Goal: Task Accomplishment & Management: Use online tool/utility

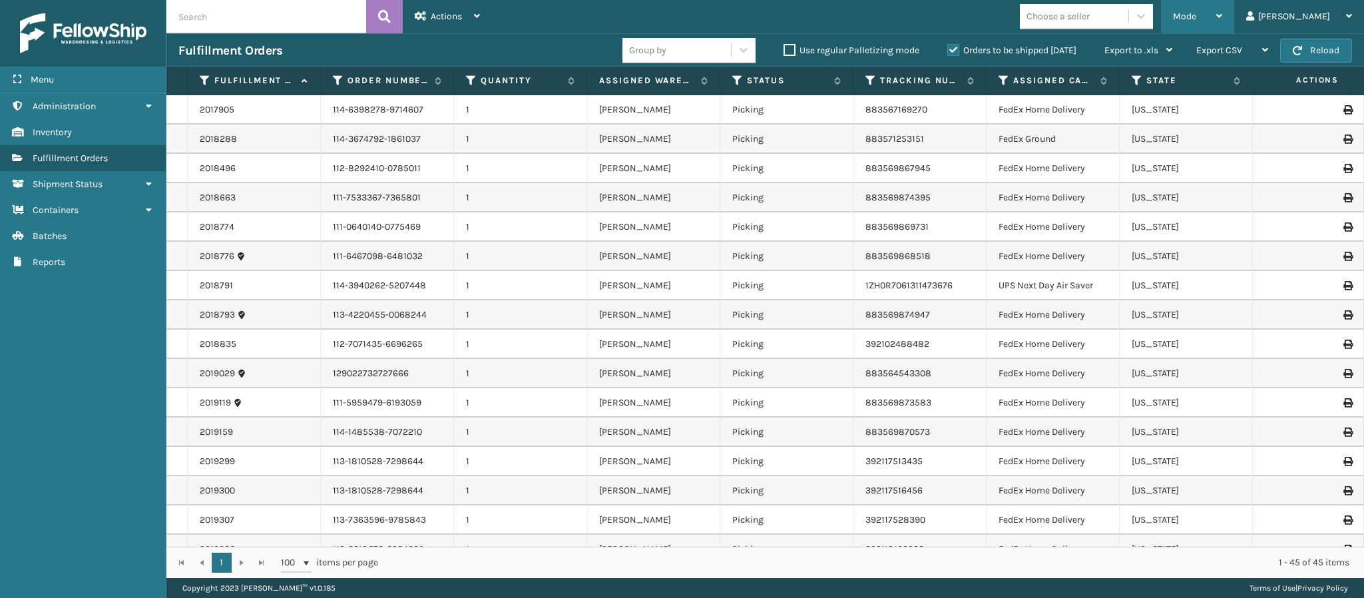
click at [1222, 19] on icon at bounding box center [1219, 15] width 6 height 9
click at [736, 79] on icon at bounding box center [737, 81] width 11 height 12
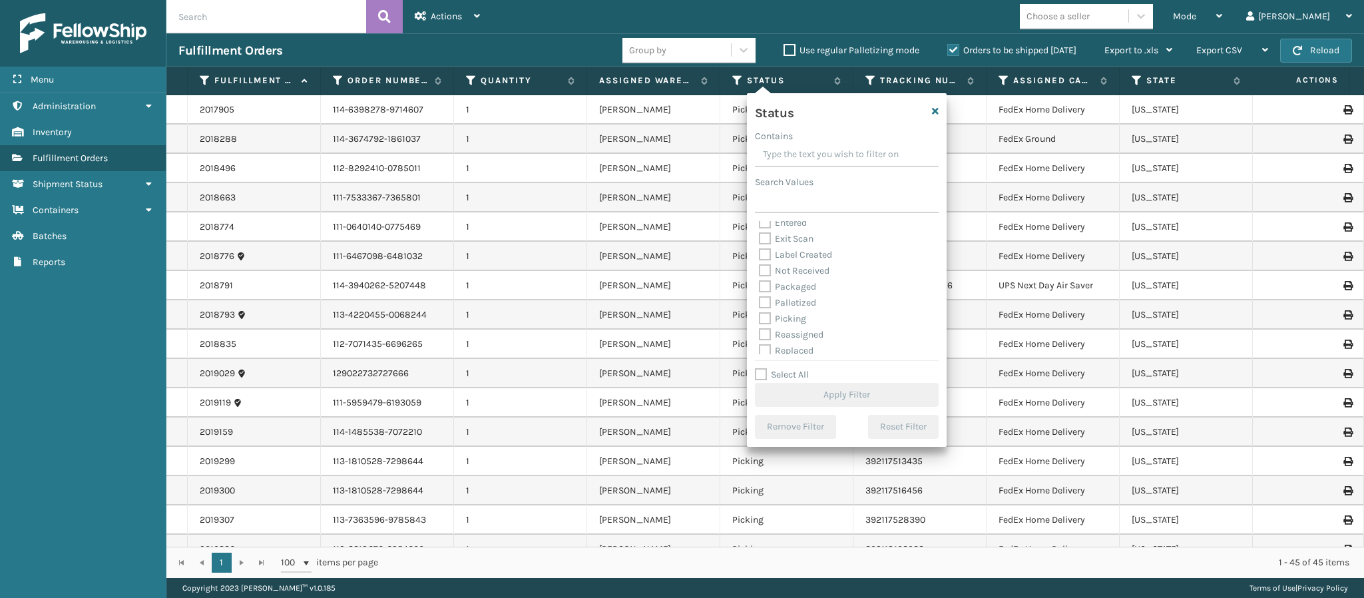
scroll to position [41, 0]
click at [762, 320] on label "Picking" at bounding box center [782, 315] width 47 height 11
click at [760, 317] on input "Picking" at bounding box center [759, 312] width 1 height 9
checkbox input "true"
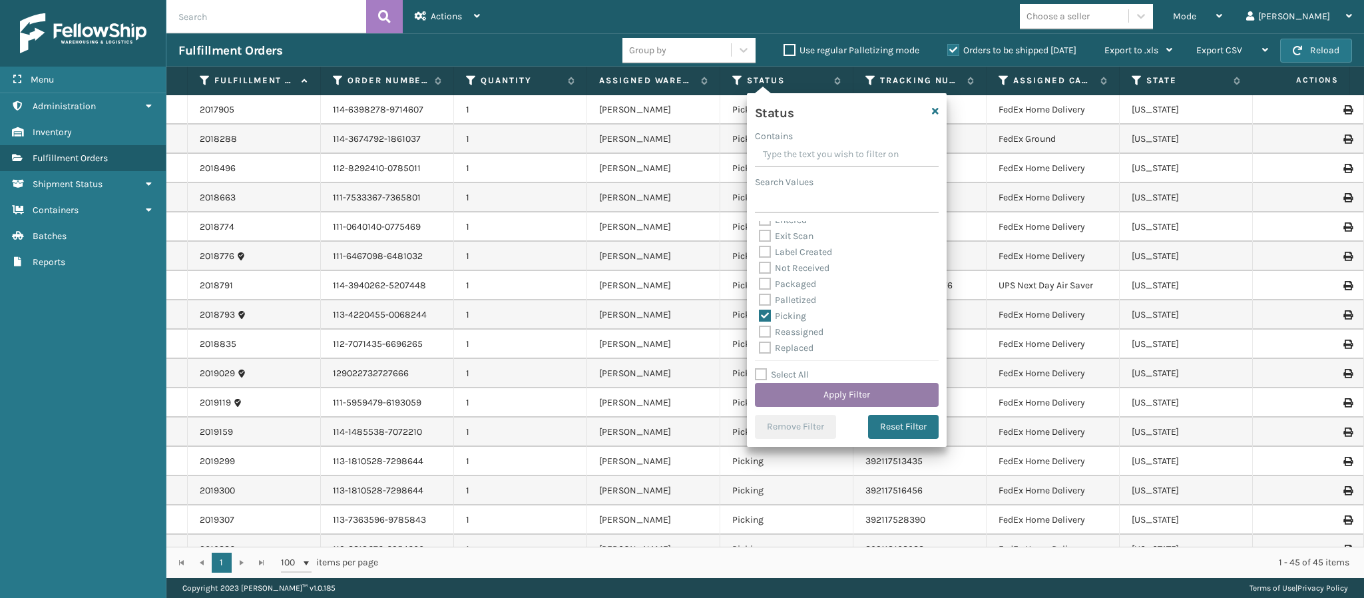
click at [843, 397] on button "Apply Filter" at bounding box center [847, 395] width 184 height 24
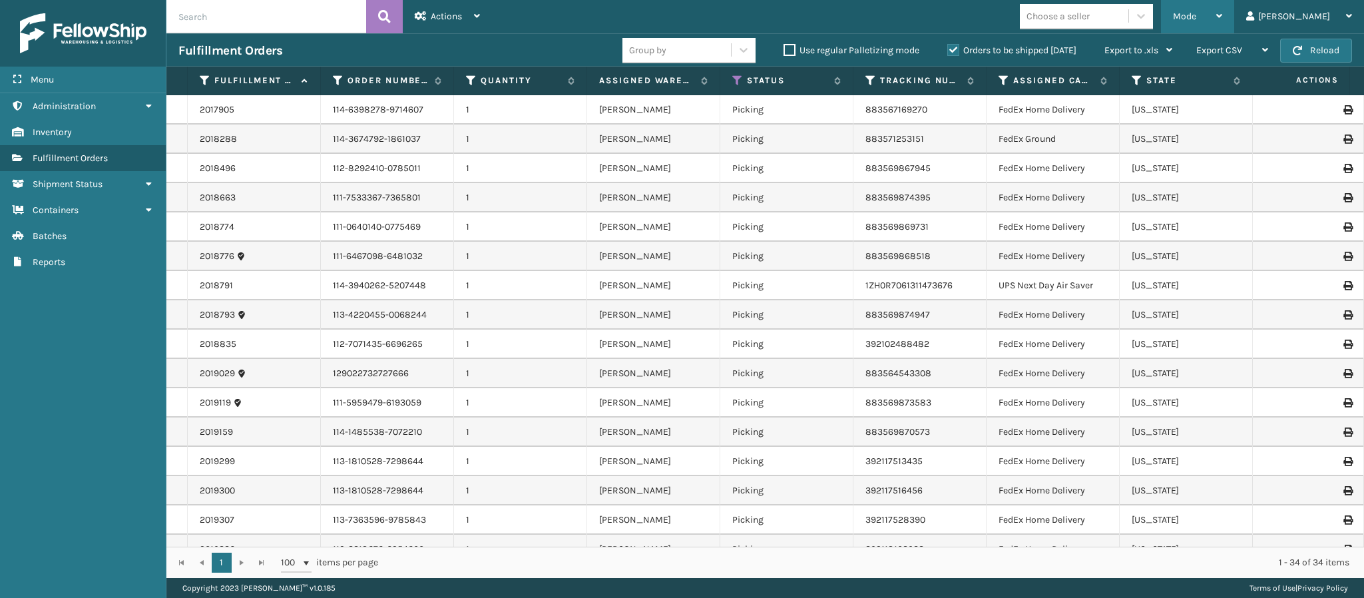
click at [1222, 9] on div "Mode" at bounding box center [1197, 16] width 49 height 33
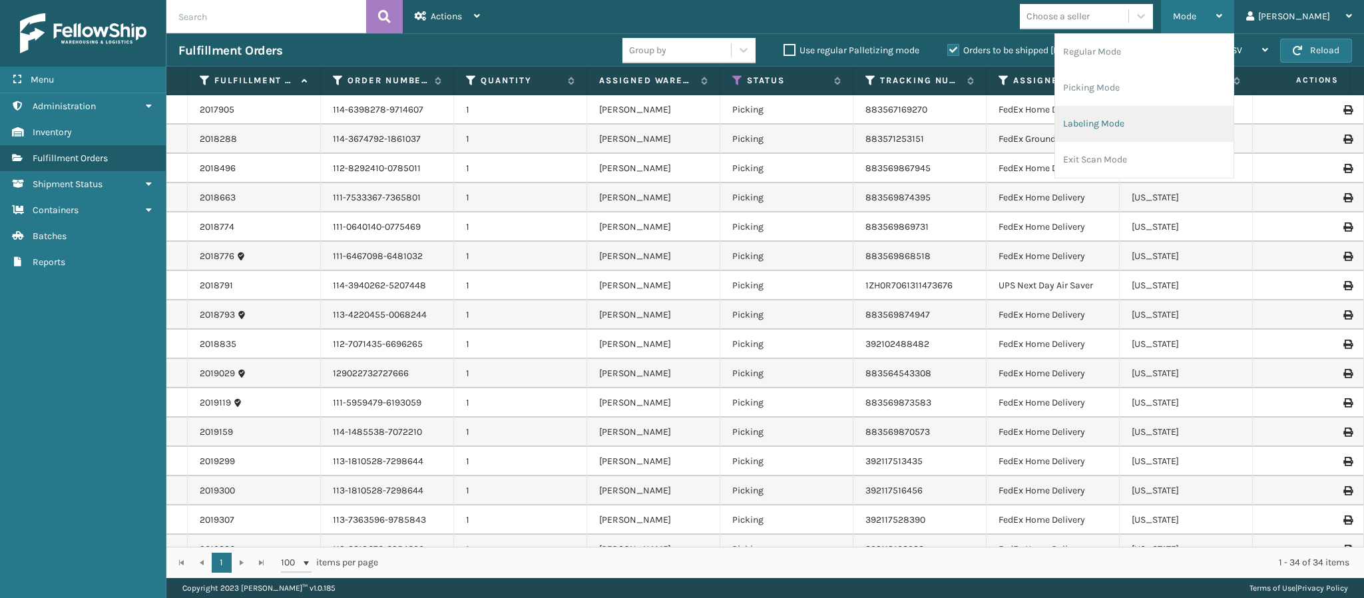
click at [1151, 130] on li "Labeling Mode" at bounding box center [1144, 124] width 178 height 36
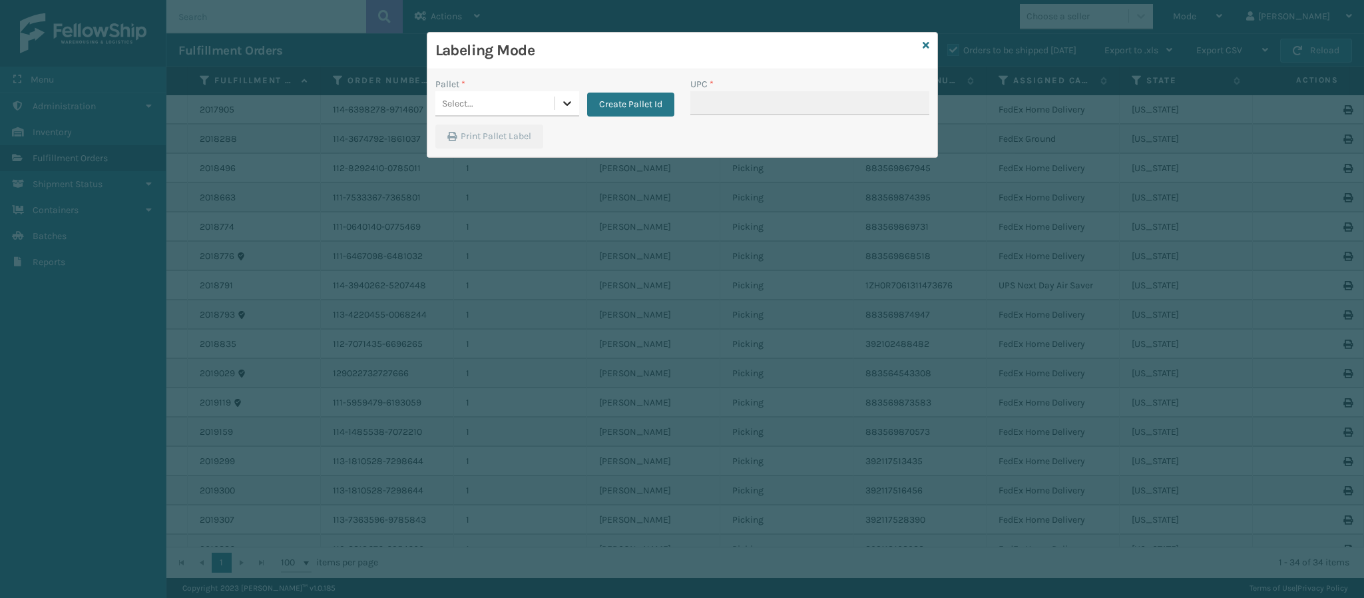
click at [564, 109] on icon at bounding box center [566, 103] width 13 height 13
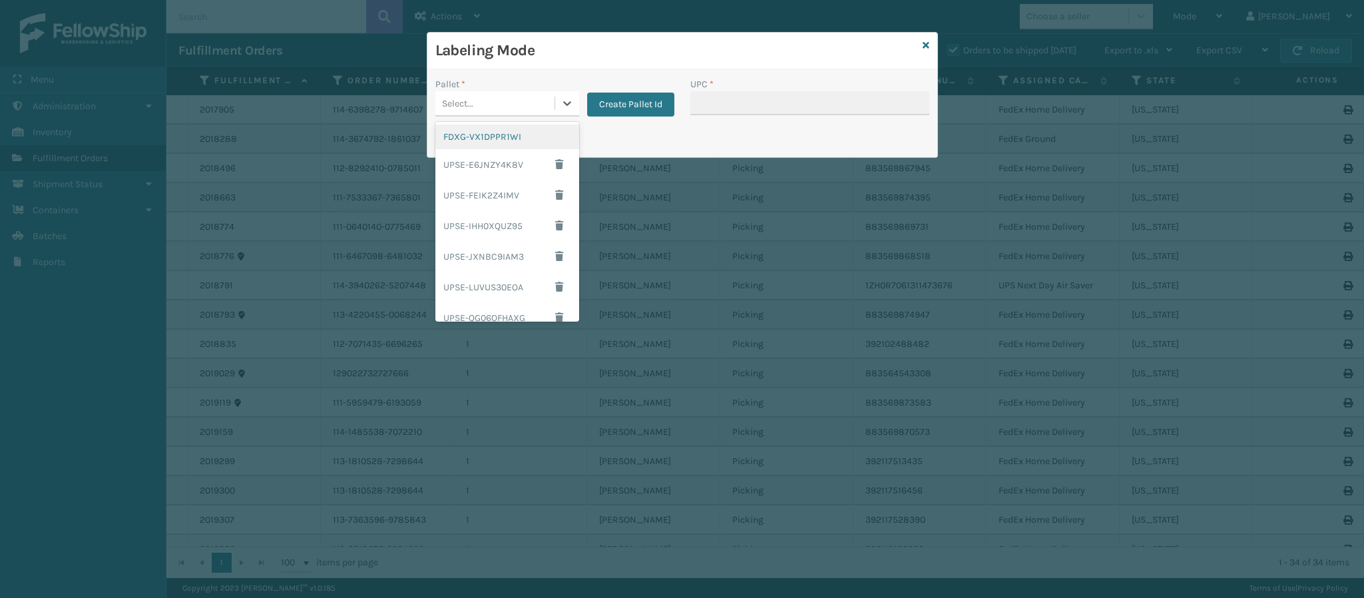
click at [499, 138] on div "FDXG-VX1DPPR1WI" at bounding box center [507, 136] width 144 height 25
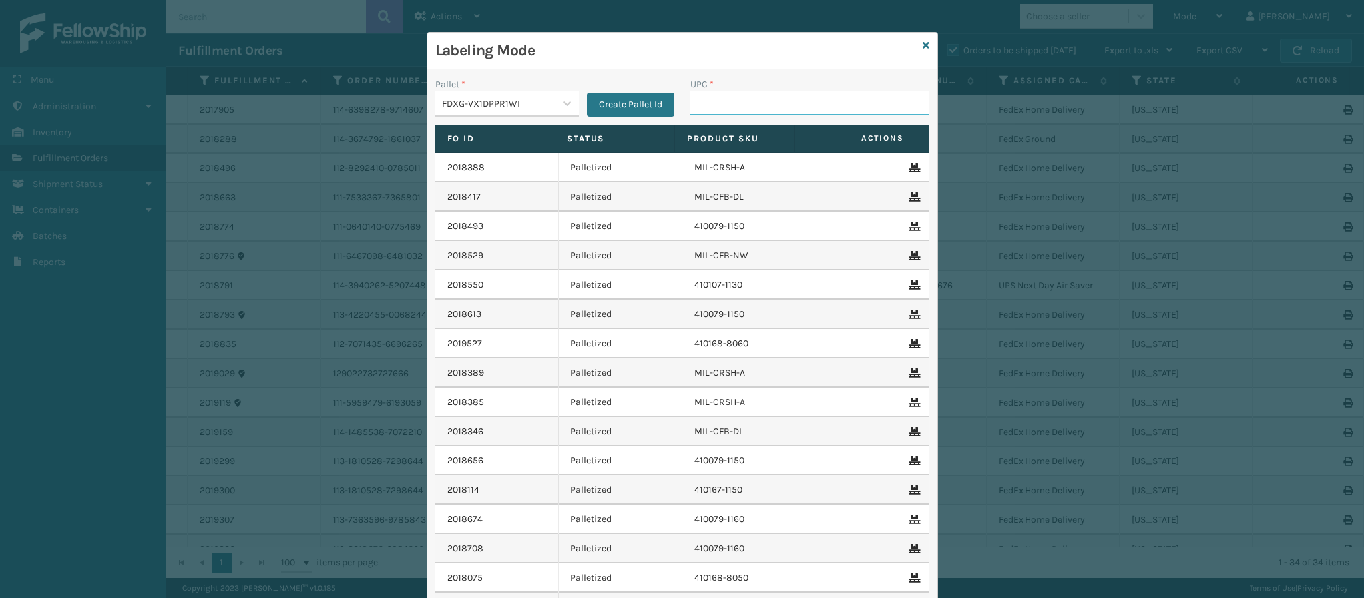
click at [740, 108] on input "UPC *" at bounding box center [809, 103] width 239 height 24
type input "849986014003"
type input "8499860338"
type input "849986033899"
type input "840985115852"
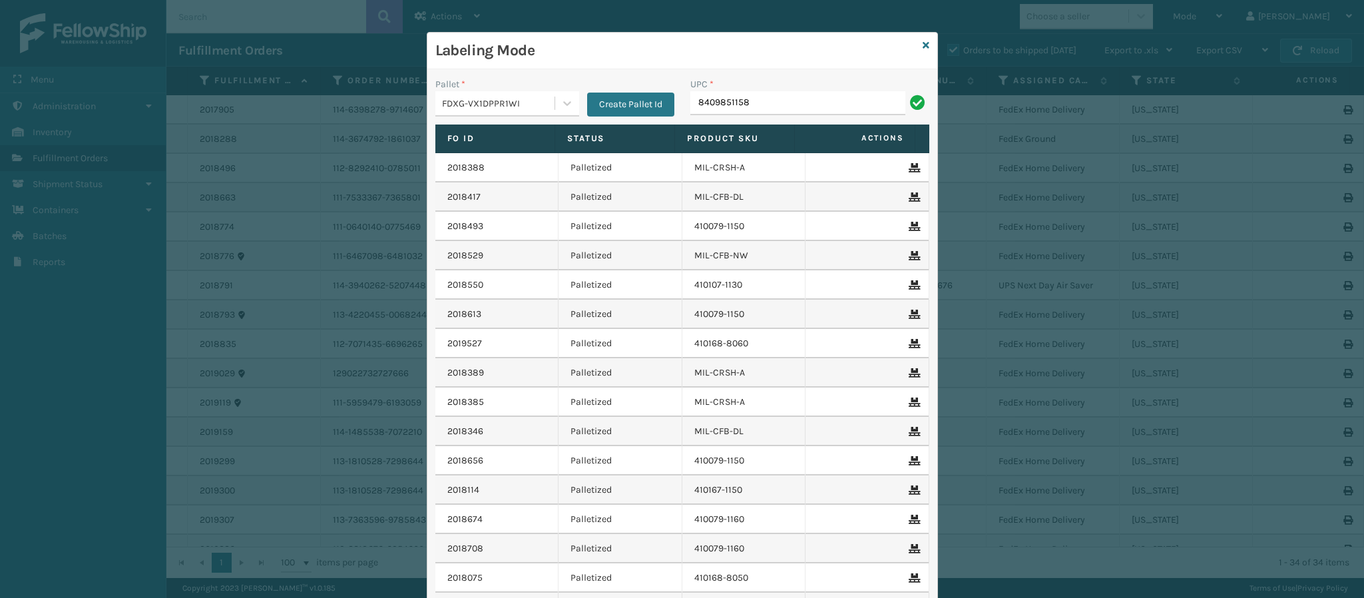
type input "84098511585"
type input "850044234523"
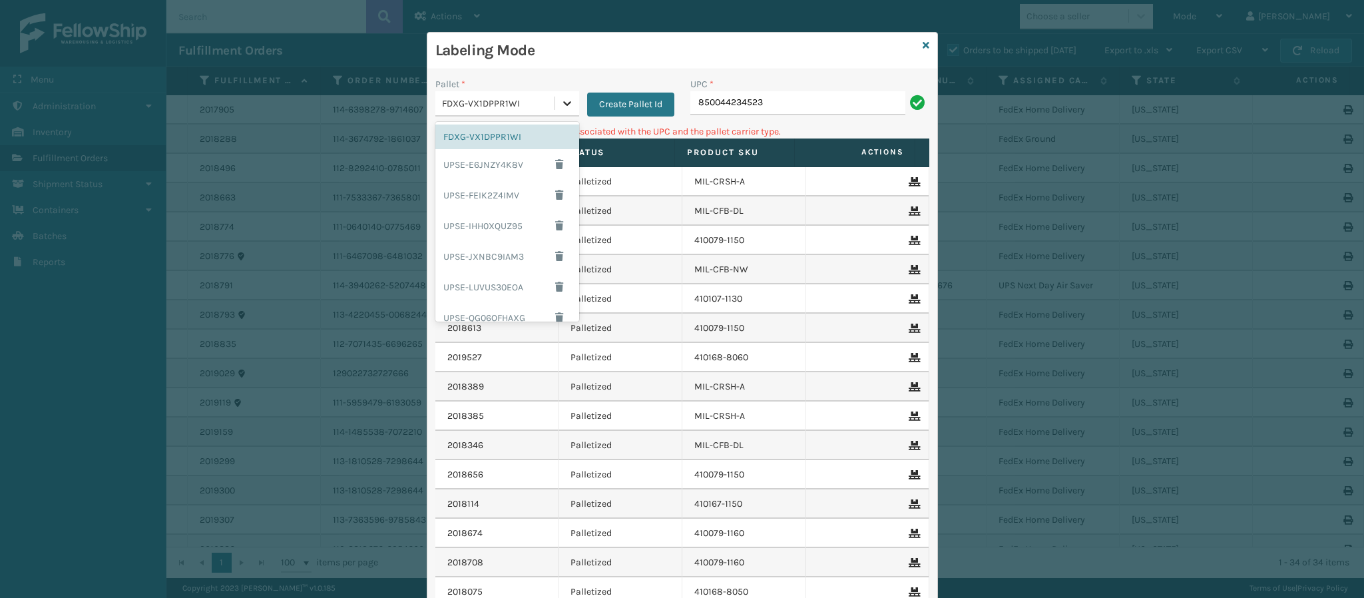
click at [560, 101] on icon at bounding box center [566, 103] width 13 height 13
click at [495, 304] on div "UPSG-HWSOOR1AD3" at bounding box center [507, 307] width 144 height 25
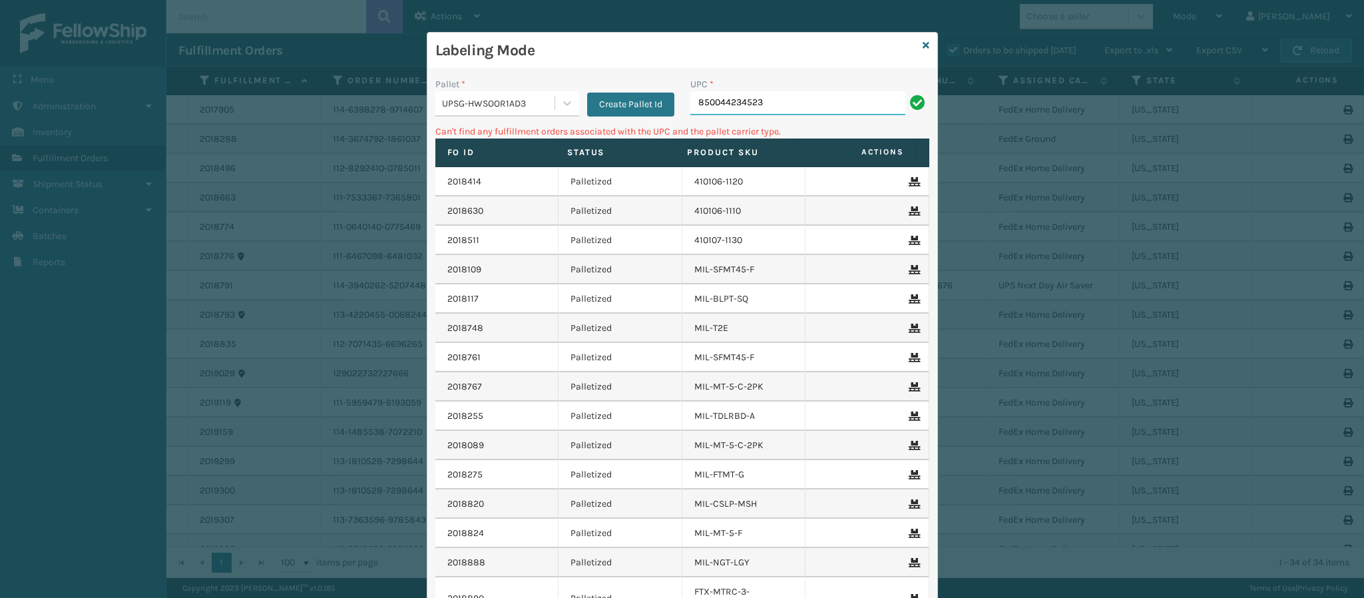
click at [769, 105] on input "850044234523" at bounding box center [797, 103] width 215 height 24
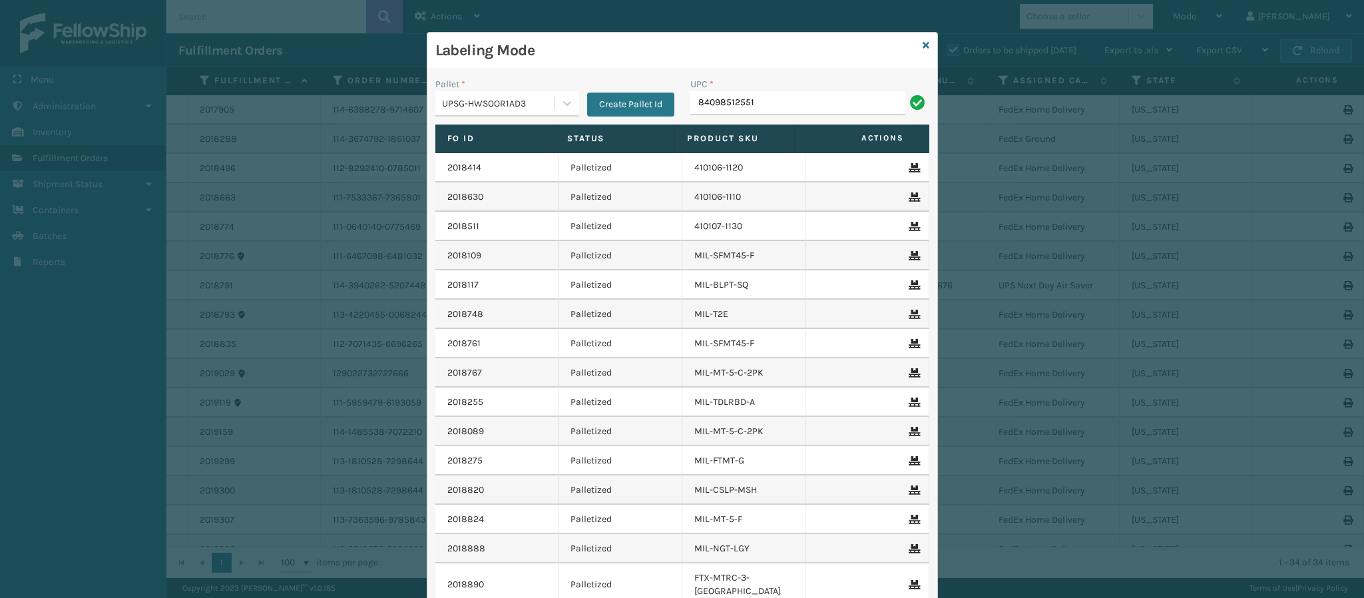
type input "840985125516"
type input "840985114329"
type input "840985124939"
type input "840985125622"
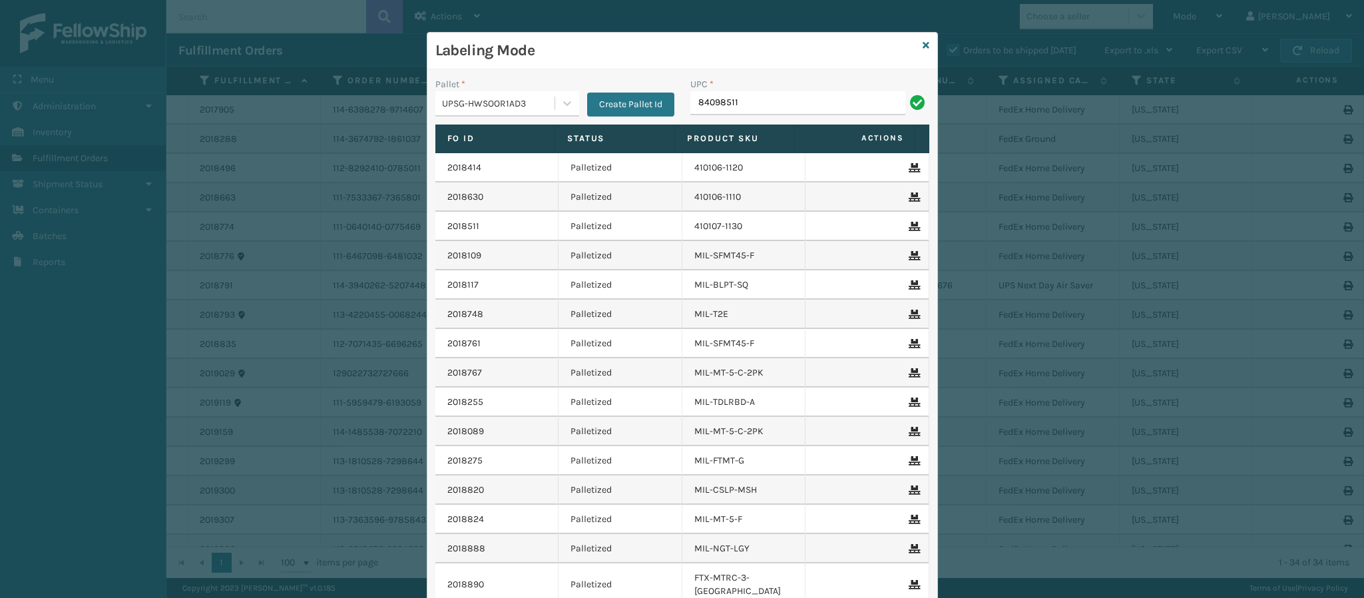
type input "840985117"
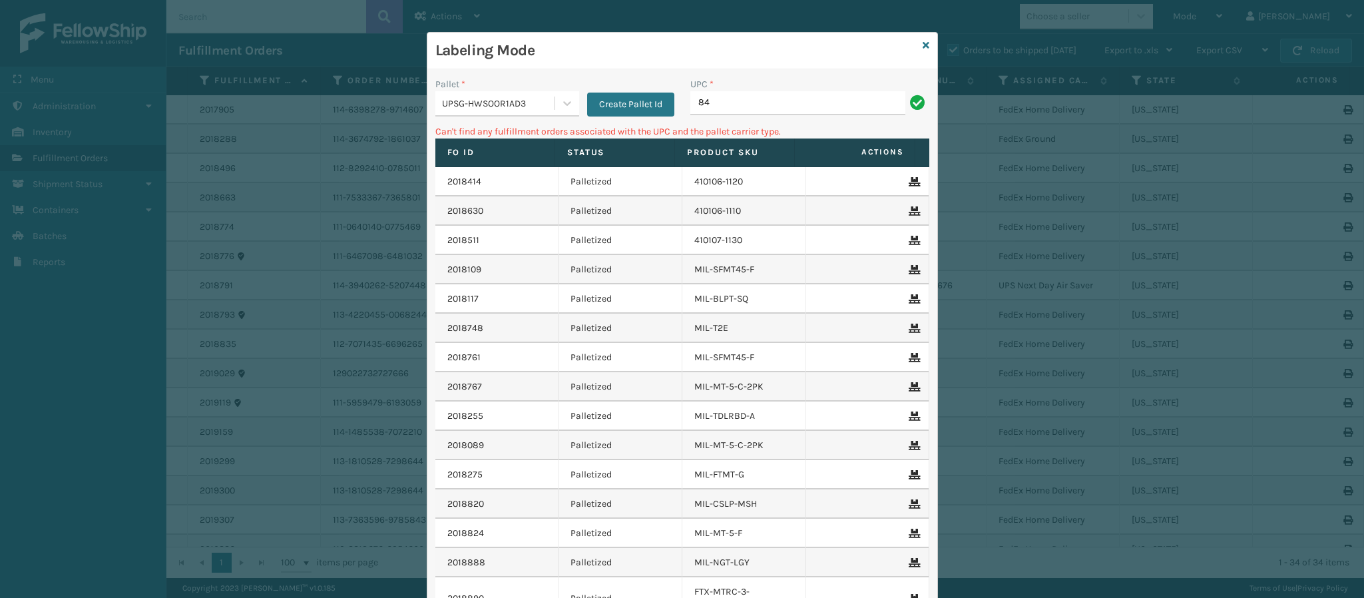
type input "8"
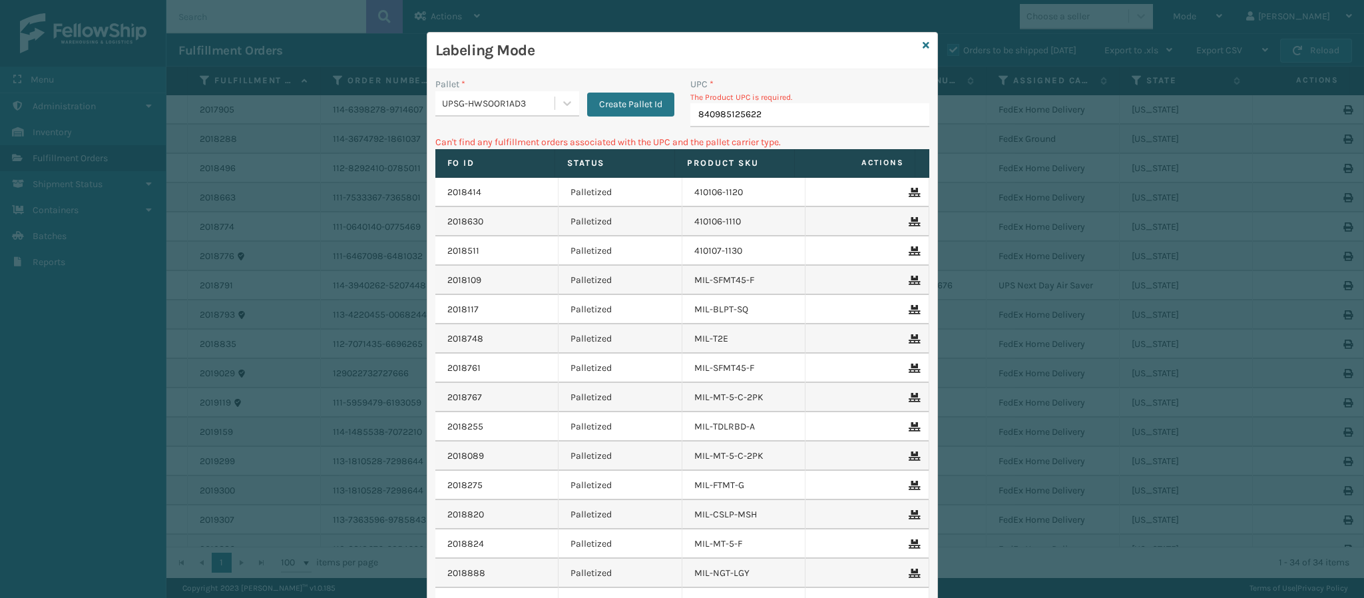
type input "840985125622"
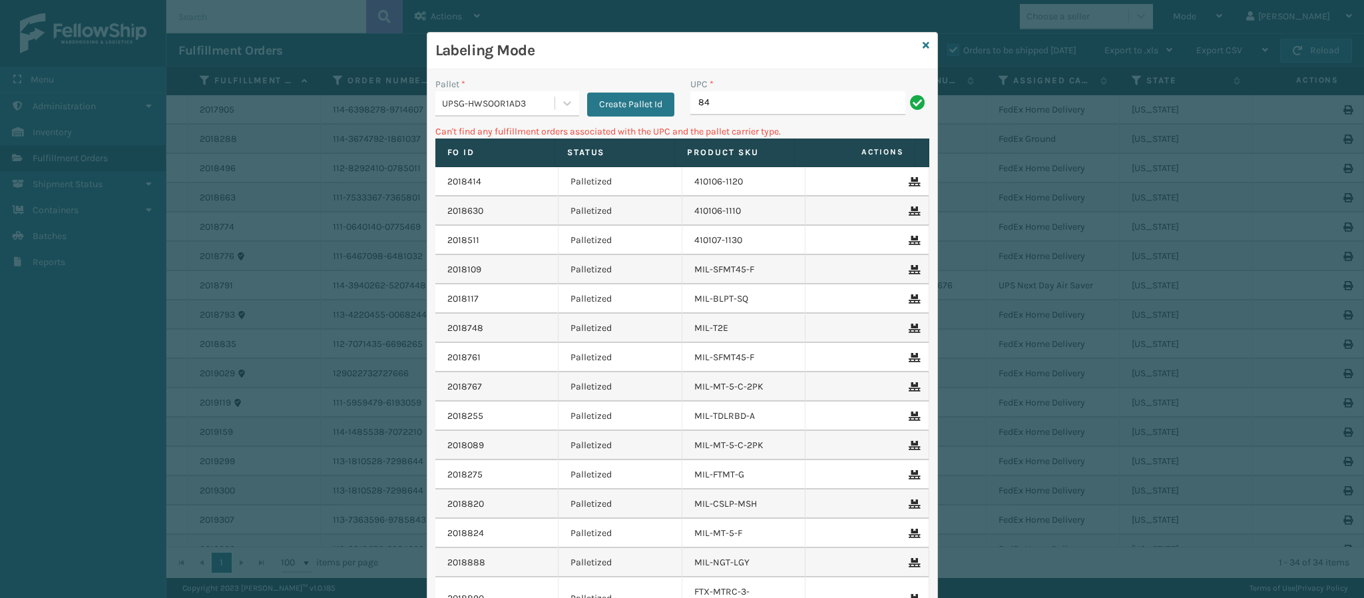
type input "8"
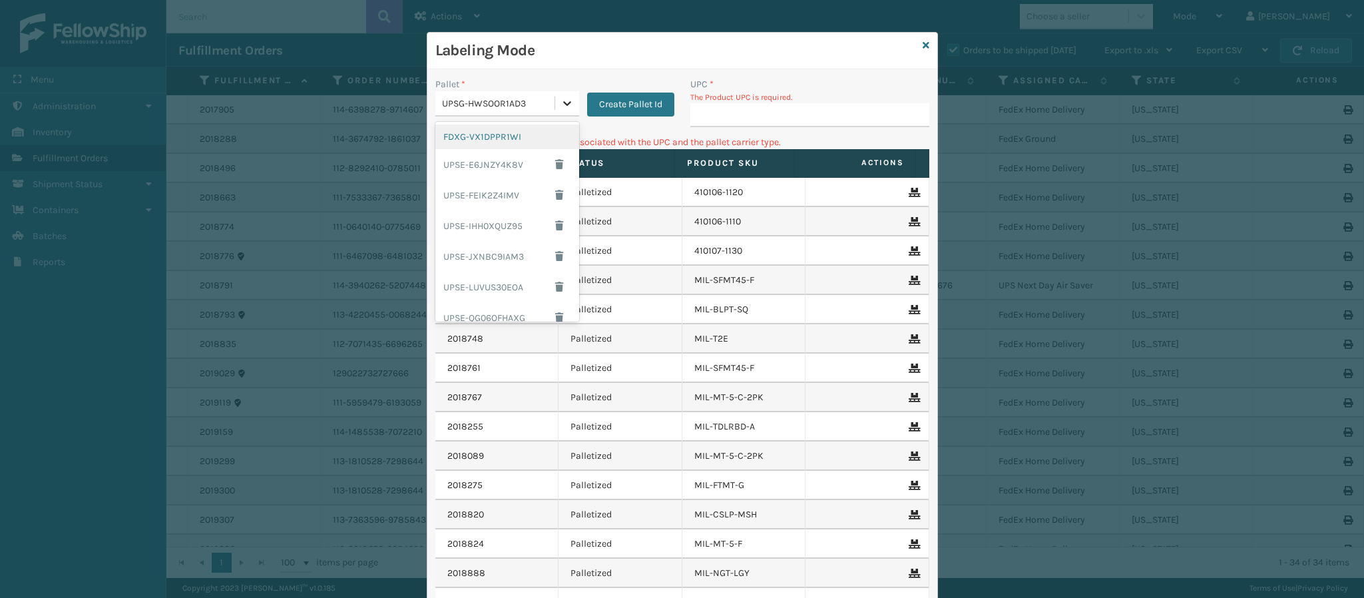
click at [560, 100] on icon at bounding box center [566, 103] width 13 height 13
click at [510, 160] on div "UPSE-E6JNZY4K8V" at bounding box center [507, 164] width 144 height 31
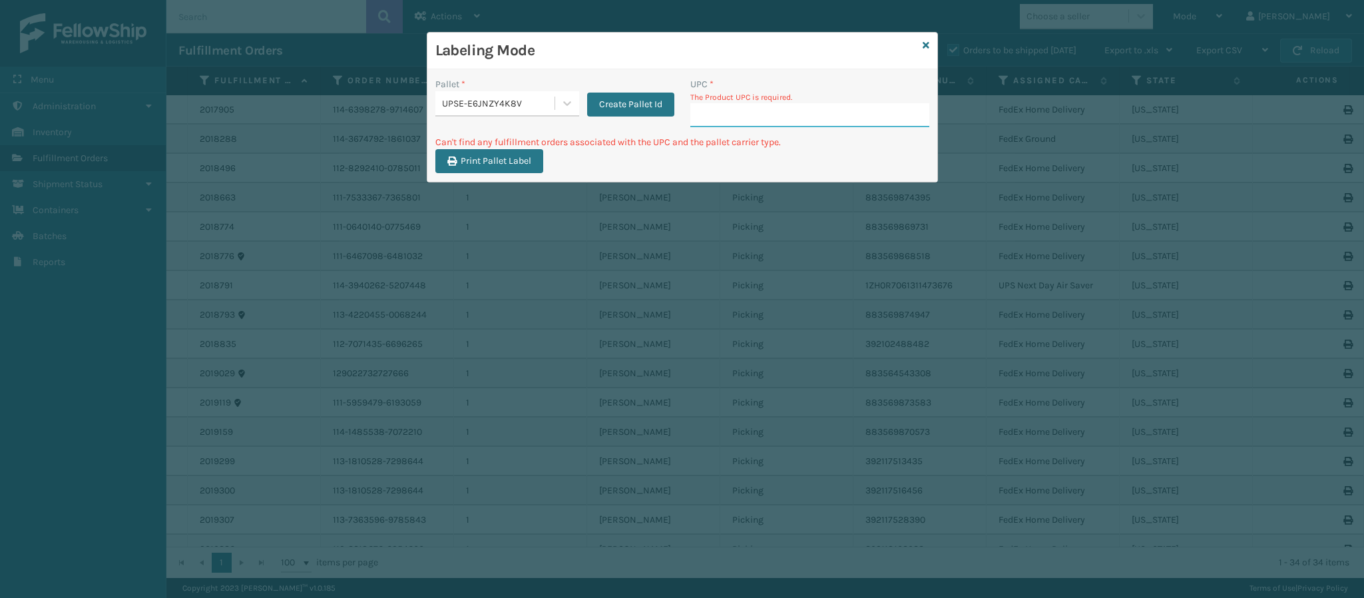
click at [724, 122] on input "UPC *" at bounding box center [809, 115] width 239 height 24
type input "840985117900"
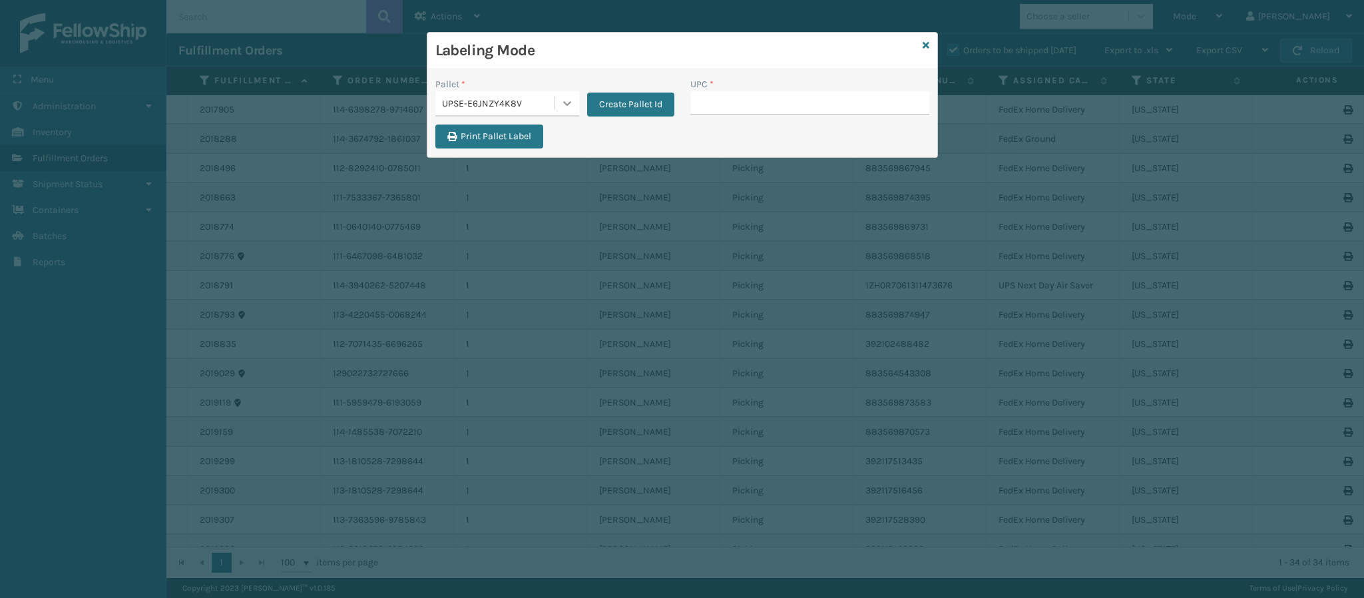
click at [567, 109] on icon at bounding box center [566, 103] width 13 height 13
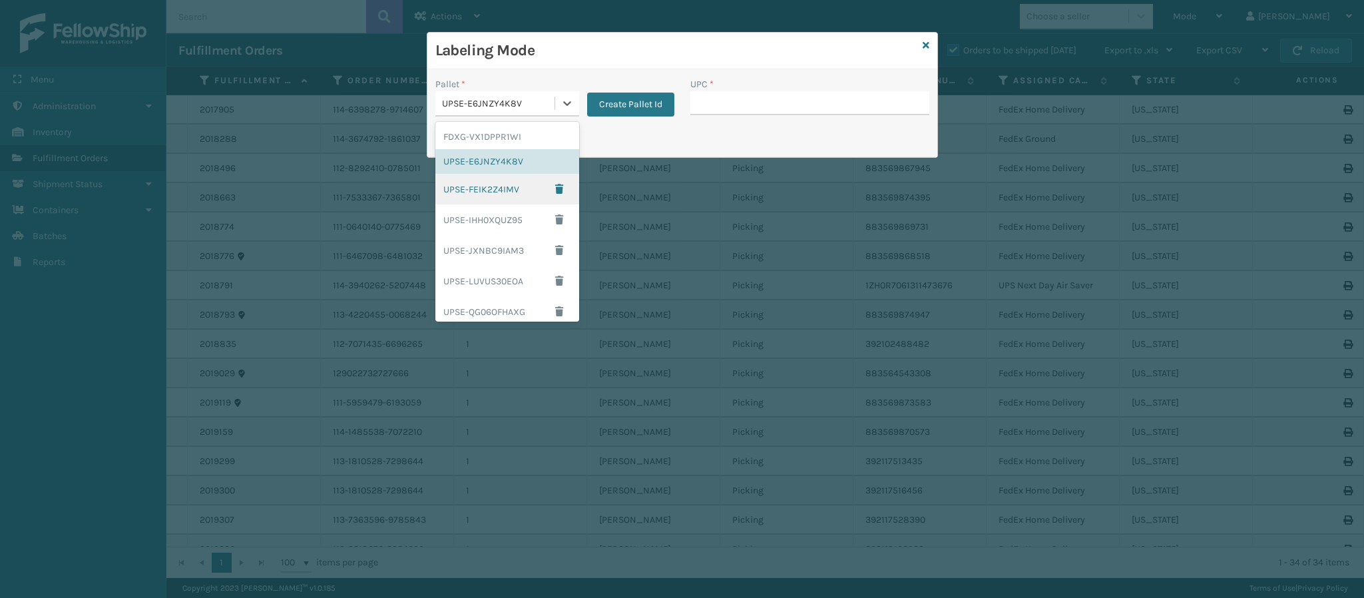
scroll to position [216, 0]
click at [520, 302] on div "UPSG-HWSOOR1AD3" at bounding box center [507, 307] width 144 height 25
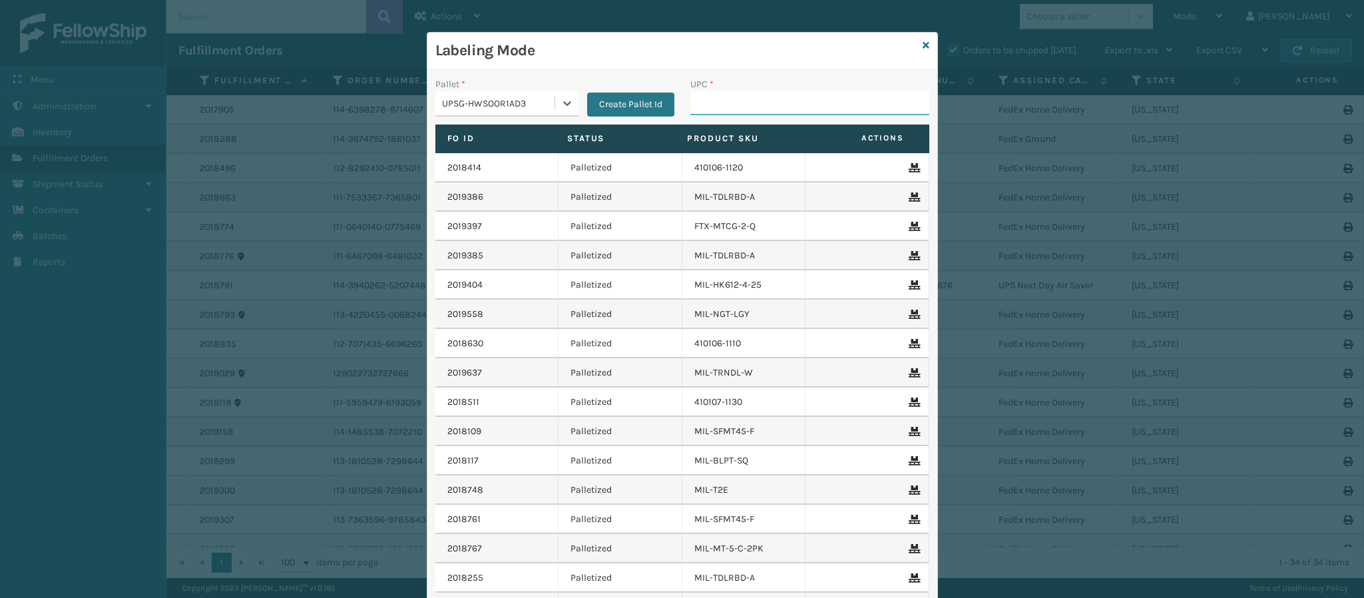
click at [746, 107] on input "UPC *" at bounding box center [809, 103] width 239 height 24
type input "850044234"
click at [923, 44] on icon at bounding box center [926, 45] width 7 height 9
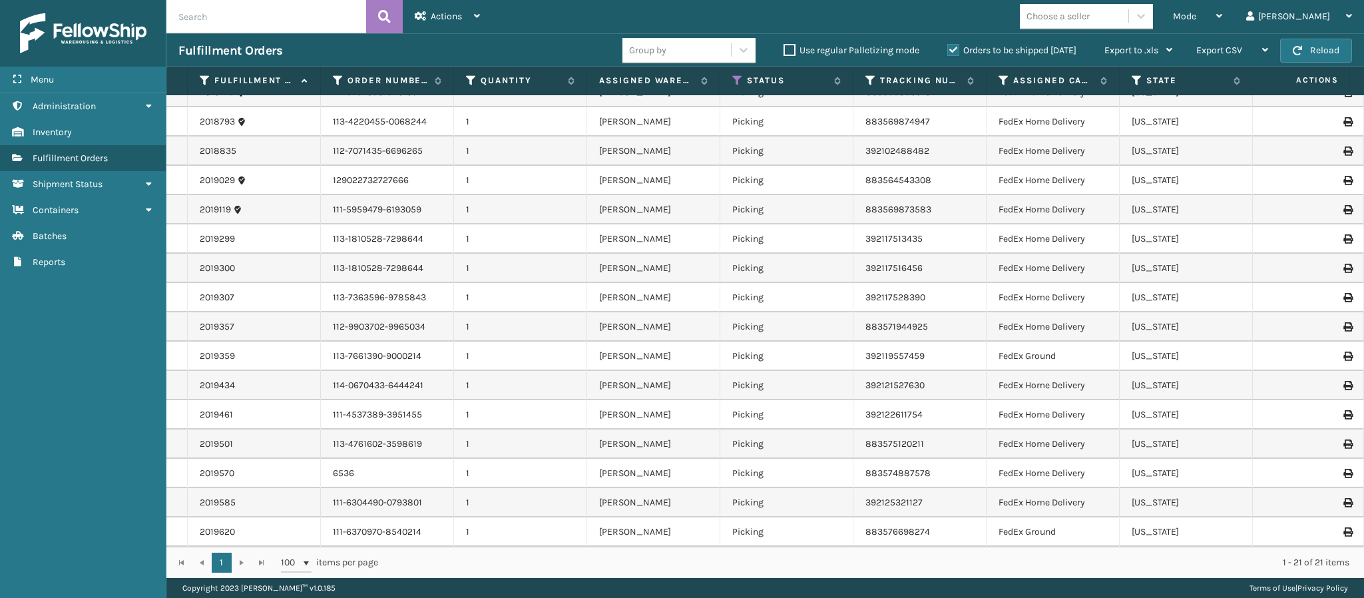
scroll to position [0, 0]
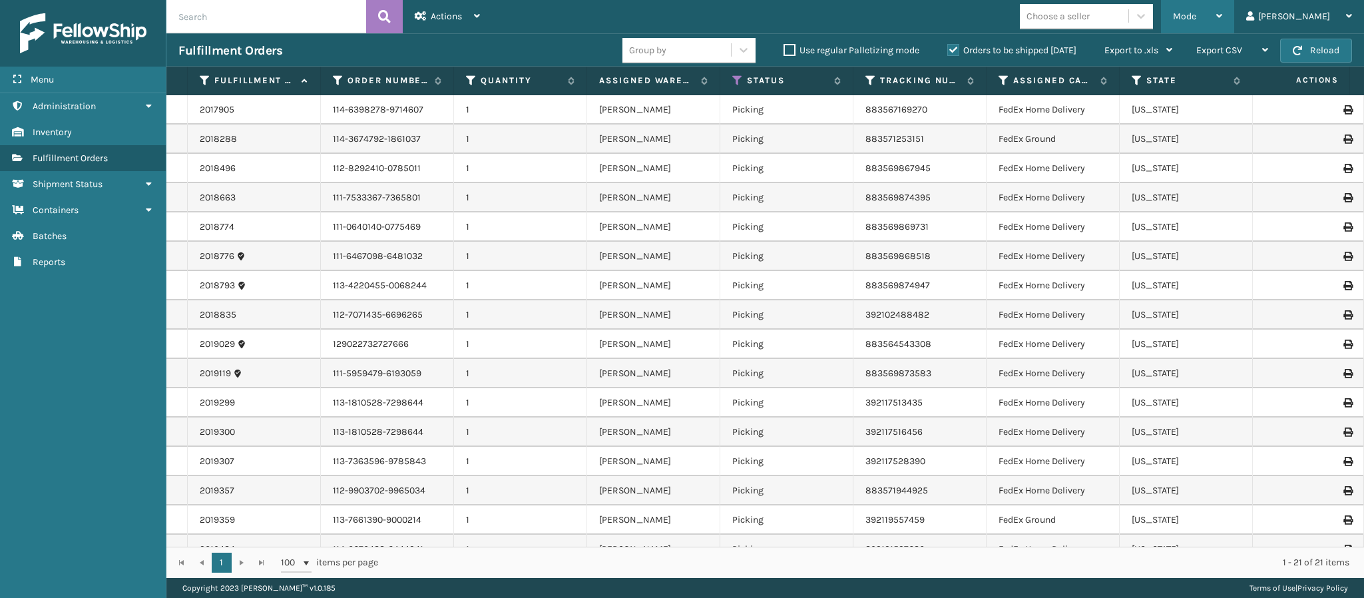
click at [1196, 13] on span "Mode" at bounding box center [1184, 16] width 23 height 11
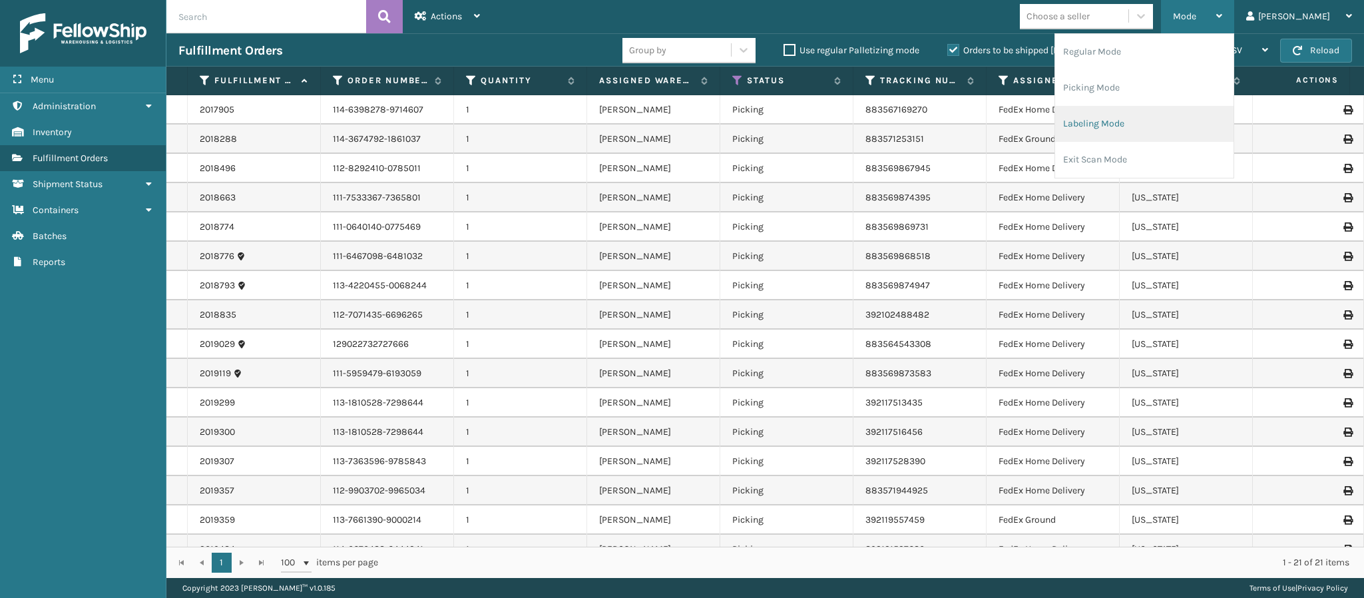
click at [1149, 124] on li "Labeling Mode" at bounding box center [1144, 124] width 178 height 36
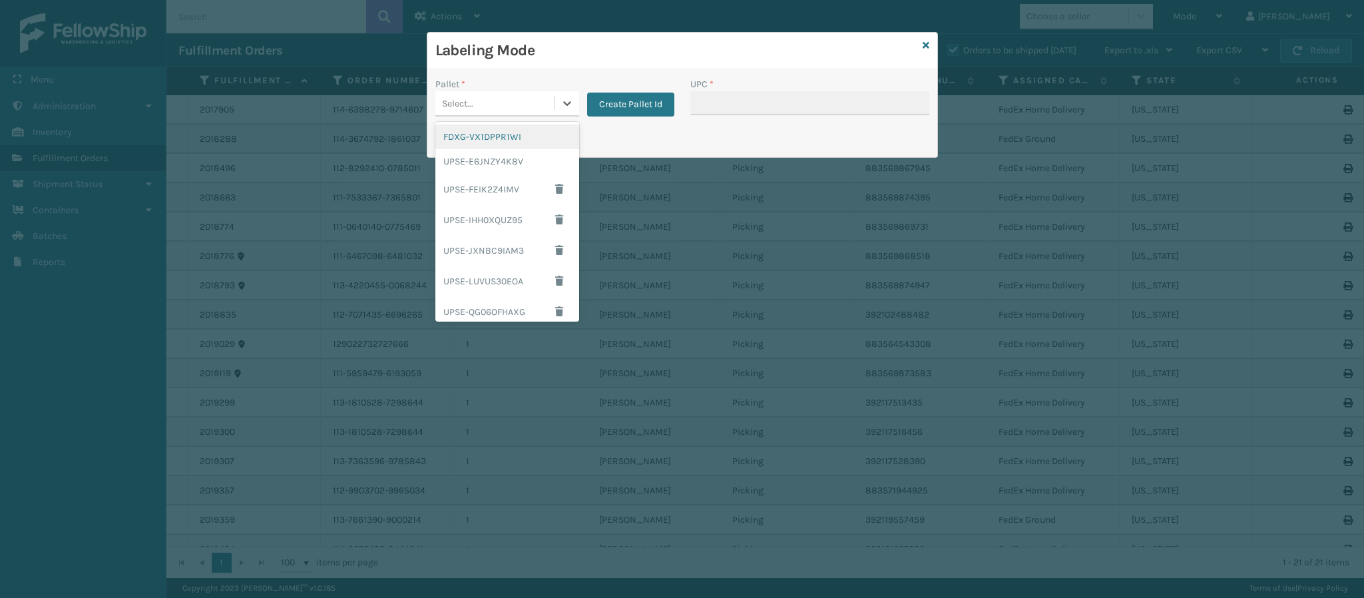
click at [542, 107] on div "Select..." at bounding box center [494, 104] width 119 height 22
click at [504, 138] on div "FDXG-VX1DPPR1WI" at bounding box center [507, 136] width 144 height 25
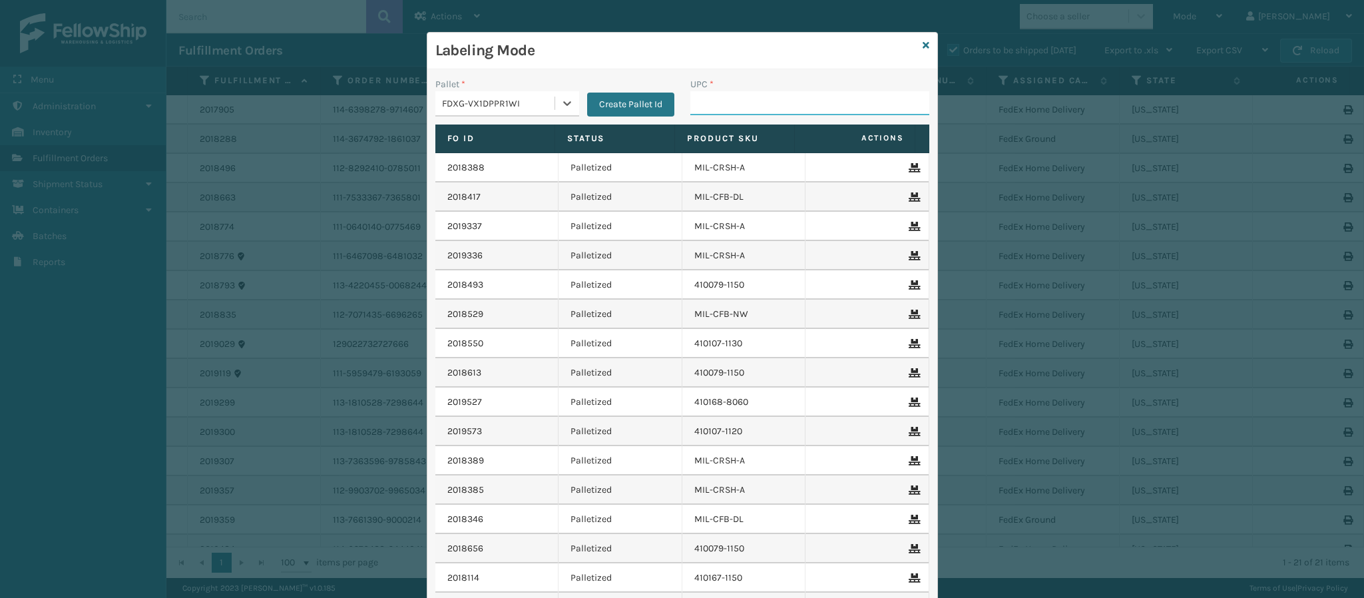
click at [744, 97] on input "UPC *" at bounding box center [809, 103] width 239 height 24
type input "840985121280"
type input "840985125691"
type input "8409851263"
type input "840985125677"
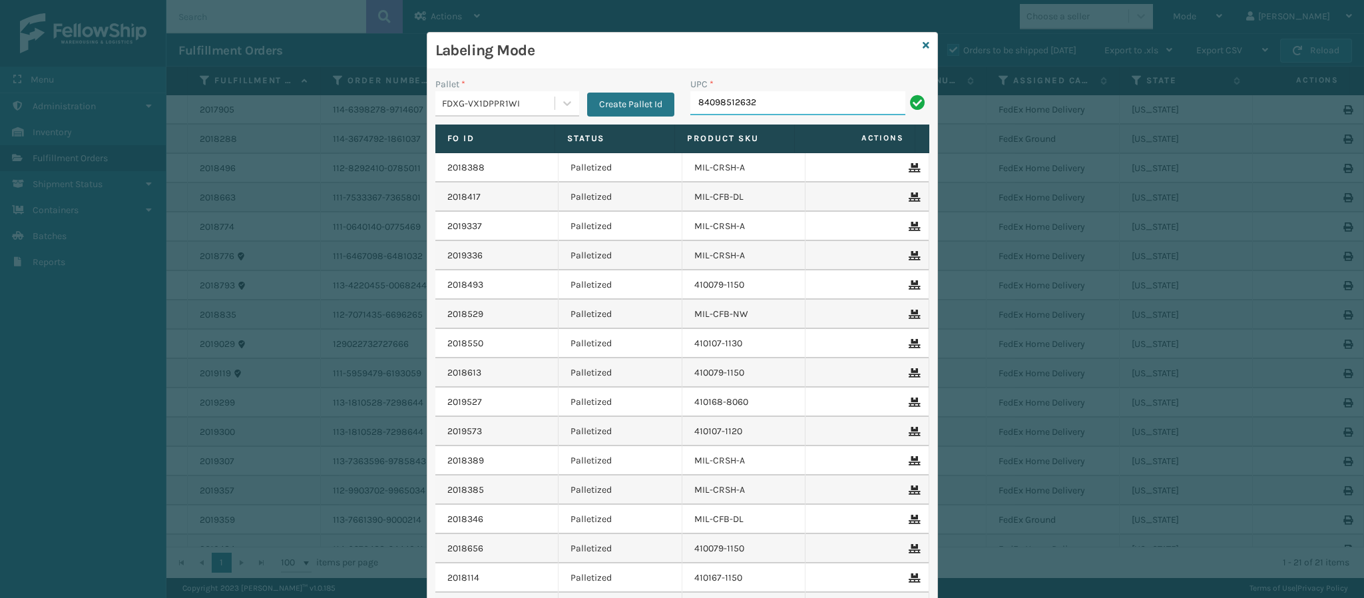
type input "840985126322"
type input "84098512063"
type input "840985122546"
type input "84098512674"
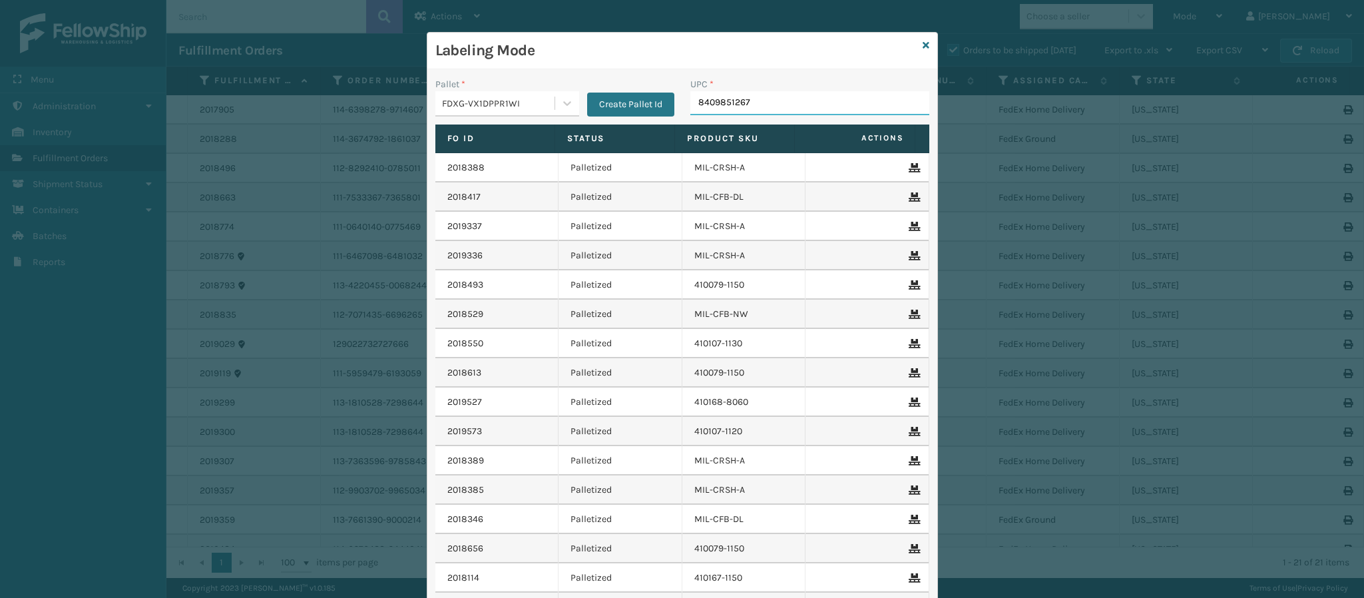
type input "84098512674"
type input "840985112622"
type input "84098511790"
type input "8409851254"
type input "84098512686"
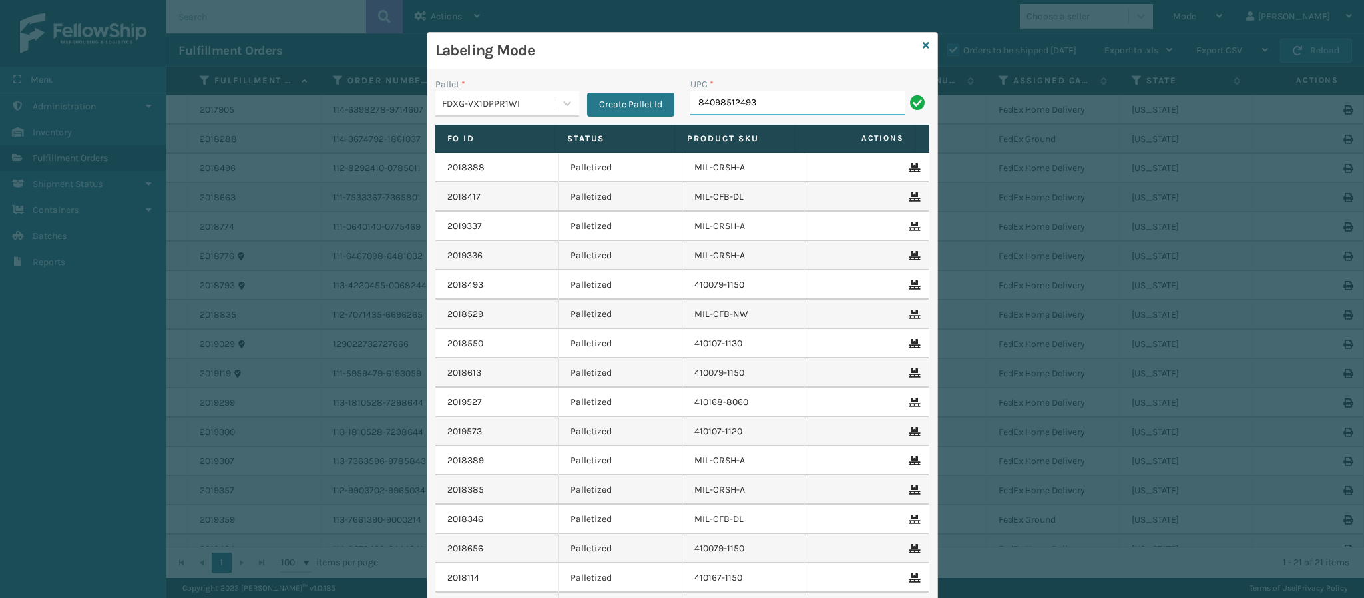
type input "840985124939"
click at [913, 45] on div "Labeling Mode" at bounding box center [682, 51] width 510 height 37
click at [923, 45] on icon at bounding box center [926, 45] width 7 height 9
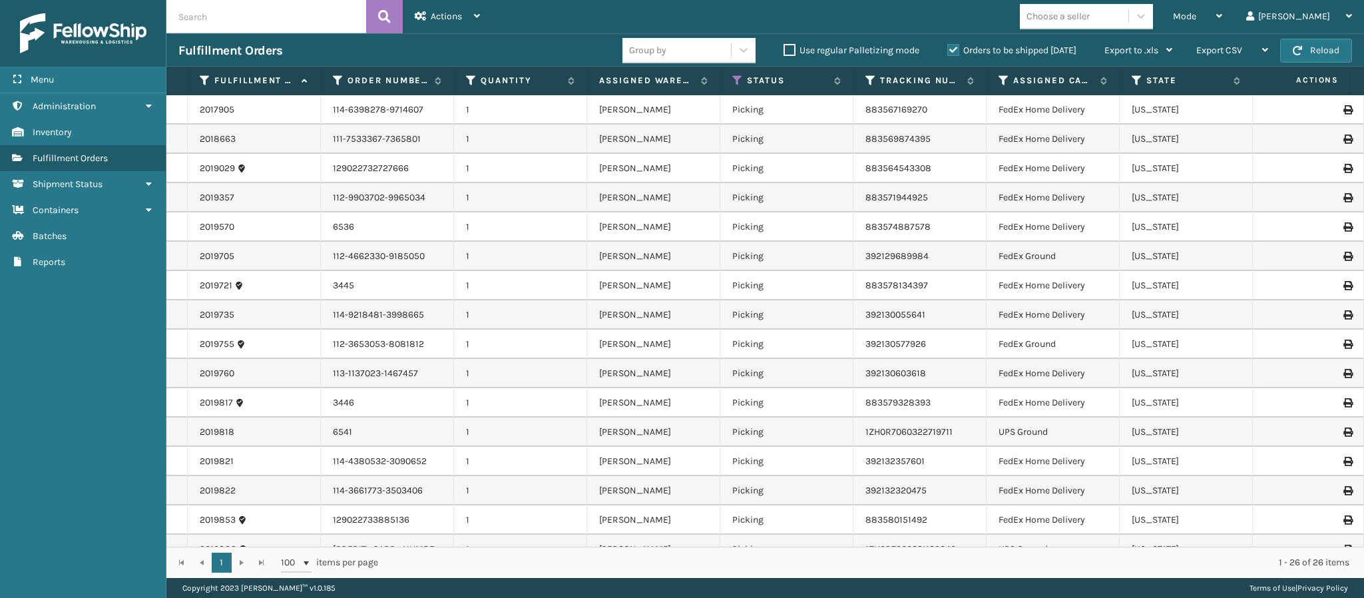
click at [949, 52] on label "Orders to be shipped [DATE]" at bounding box center [1011, 50] width 129 height 11
click at [948, 51] on input "Orders to be shipped [DATE]" at bounding box center [947, 47] width 1 height 9
click at [314, 12] on input "text" at bounding box center [266, 16] width 200 height 33
type input "2018761"
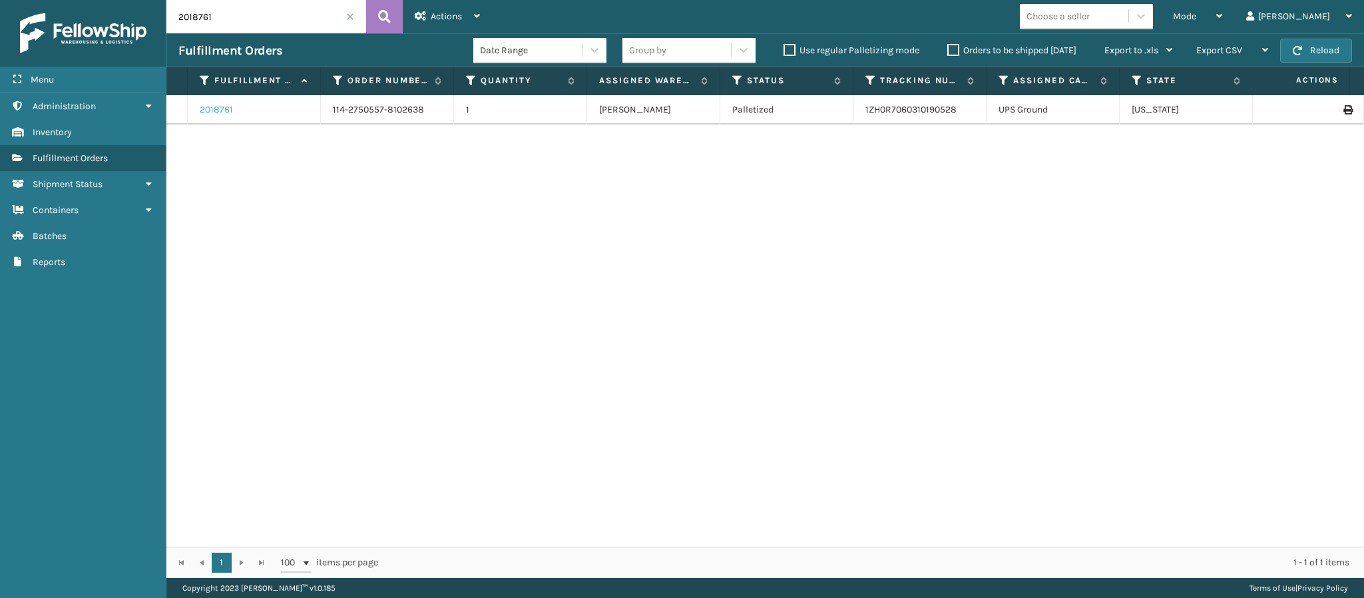
click at [220, 112] on link "2018761" at bounding box center [216, 109] width 33 height 13
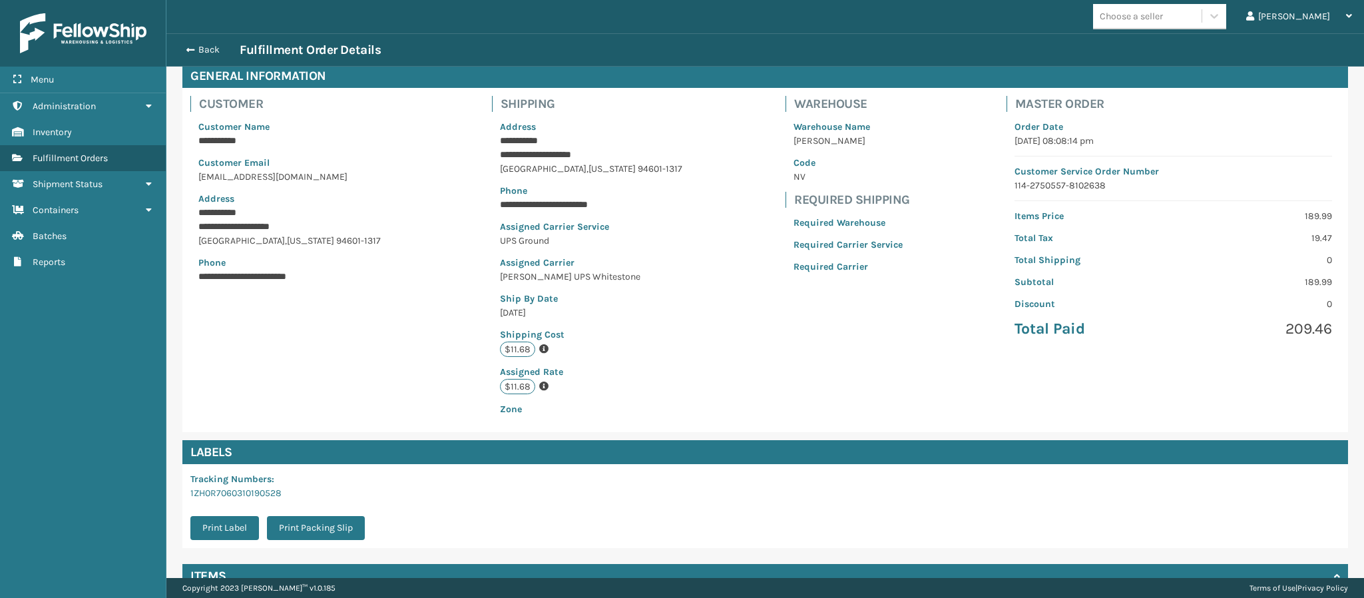
scroll to position [146, 0]
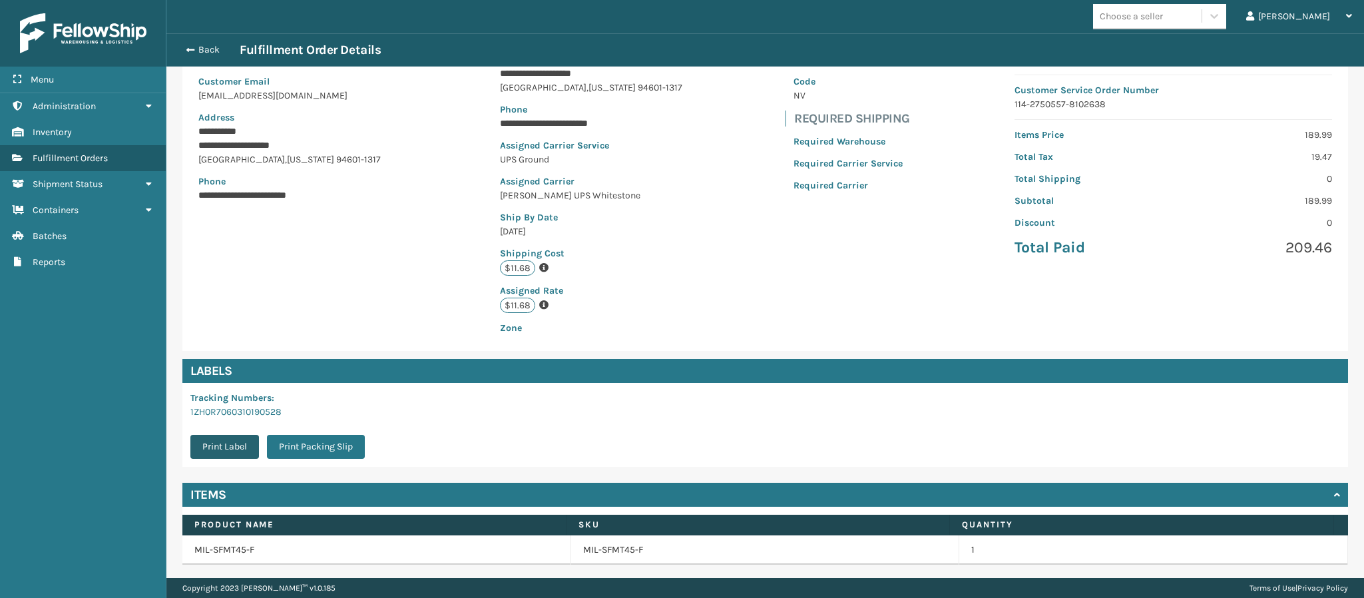
click at [208, 445] on button "Print Label" at bounding box center [224, 447] width 69 height 24
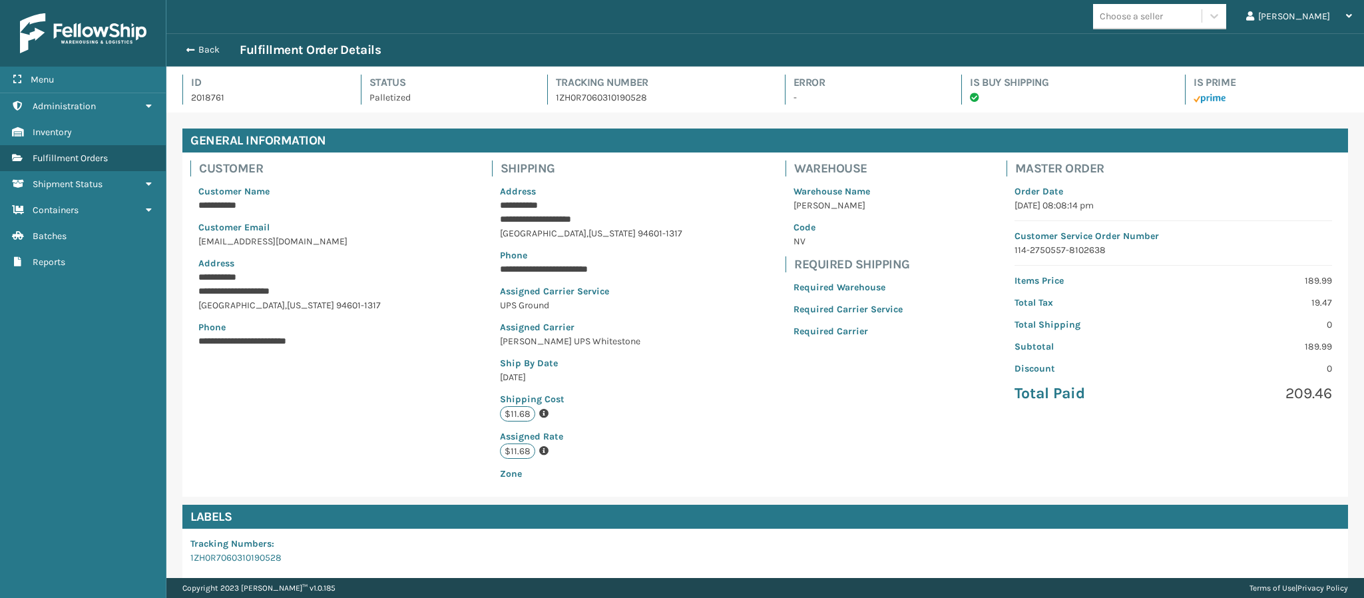
scroll to position [32, 1198]
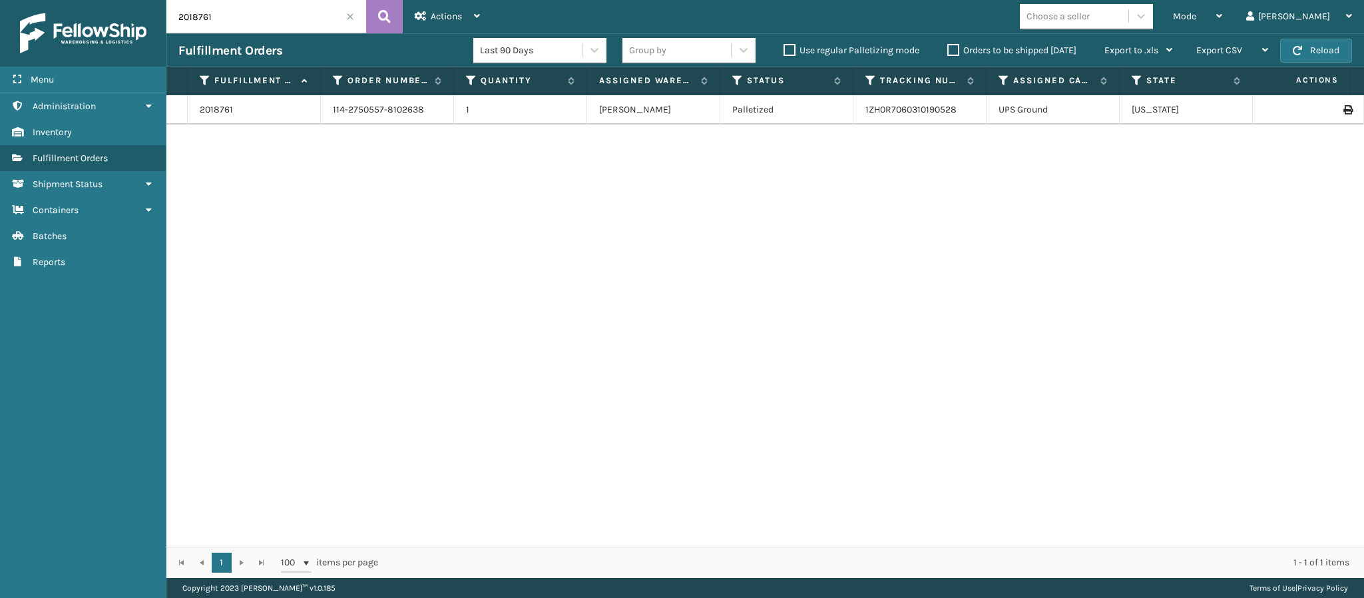
click at [965, 45] on label "Orders to be shipped [DATE]" at bounding box center [1011, 50] width 129 height 11
click at [948, 45] on input "Orders to be shipped [DATE]" at bounding box center [947, 47] width 1 height 9
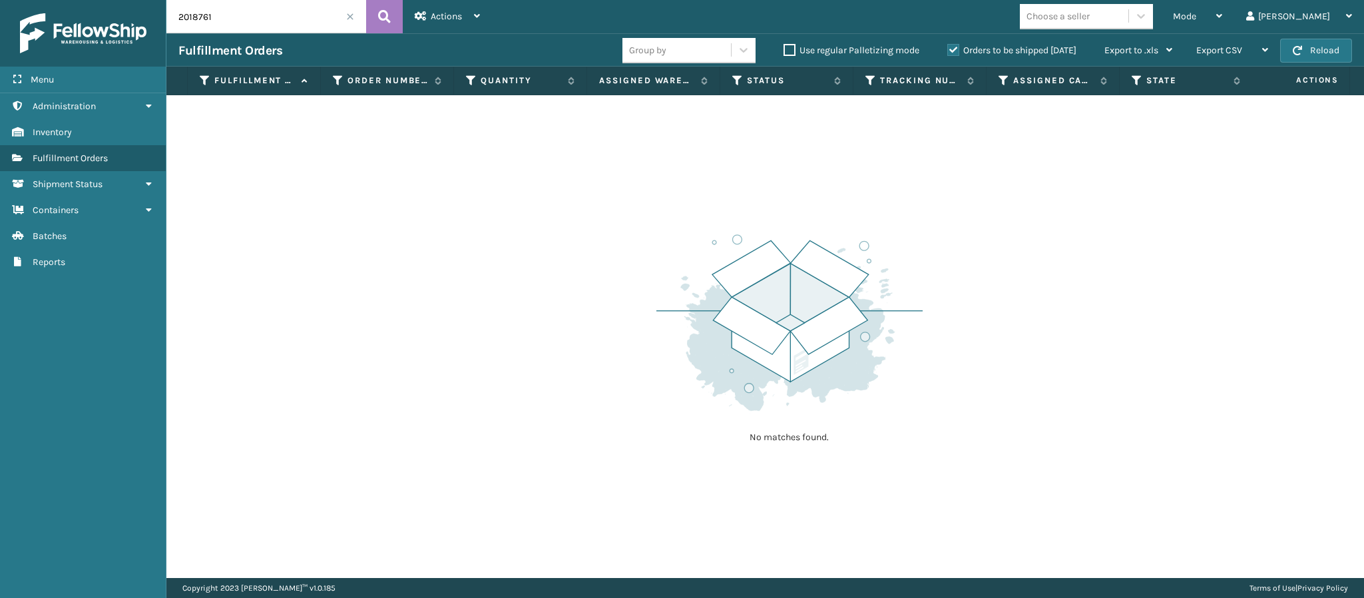
click at [349, 18] on span at bounding box center [350, 17] width 8 height 8
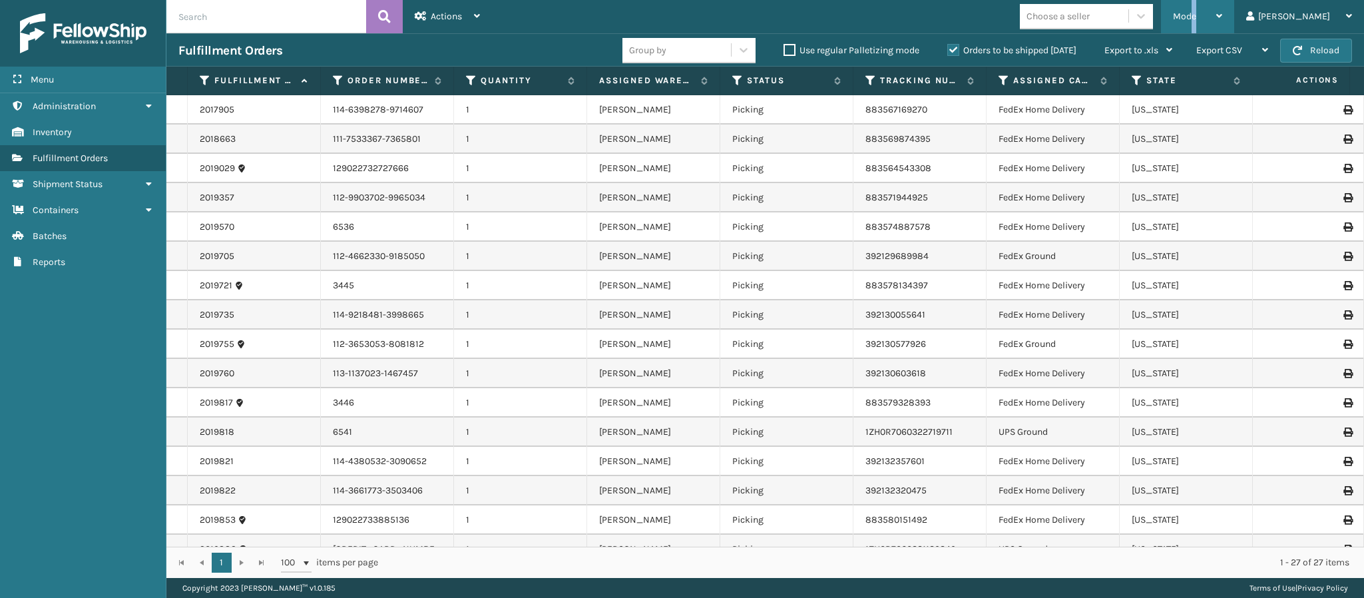
click at [1222, 12] on div "Mode" at bounding box center [1197, 16] width 49 height 33
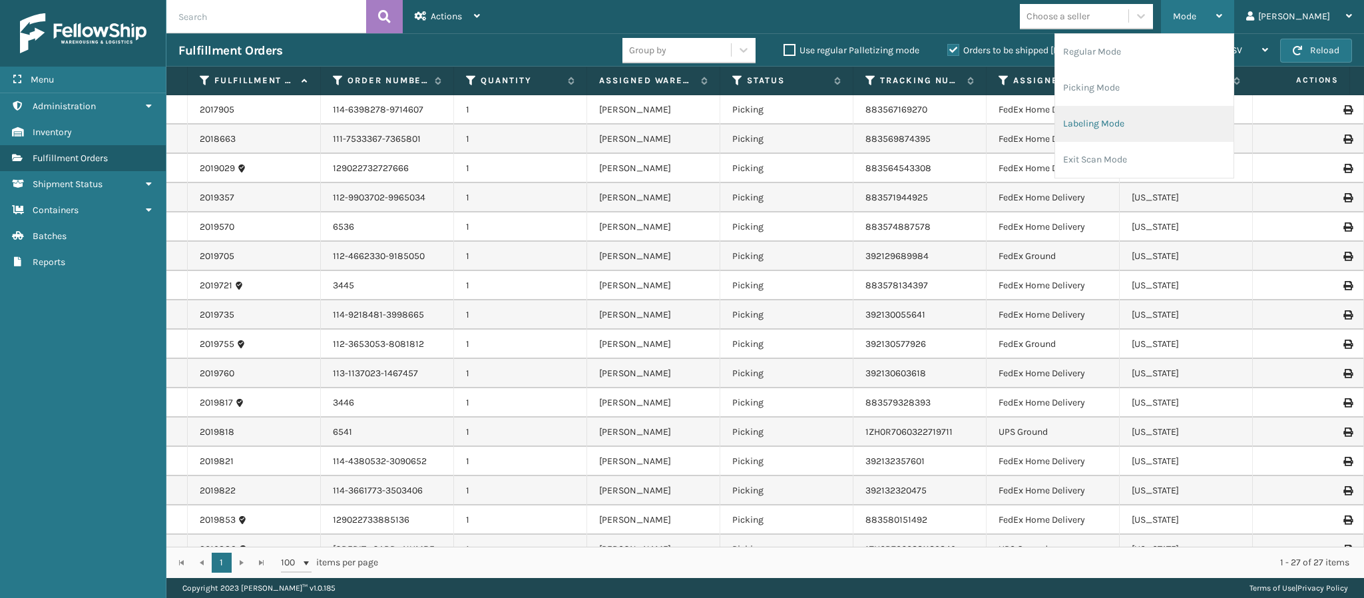
click at [1107, 122] on li "Labeling Mode" at bounding box center [1144, 124] width 178 height 36
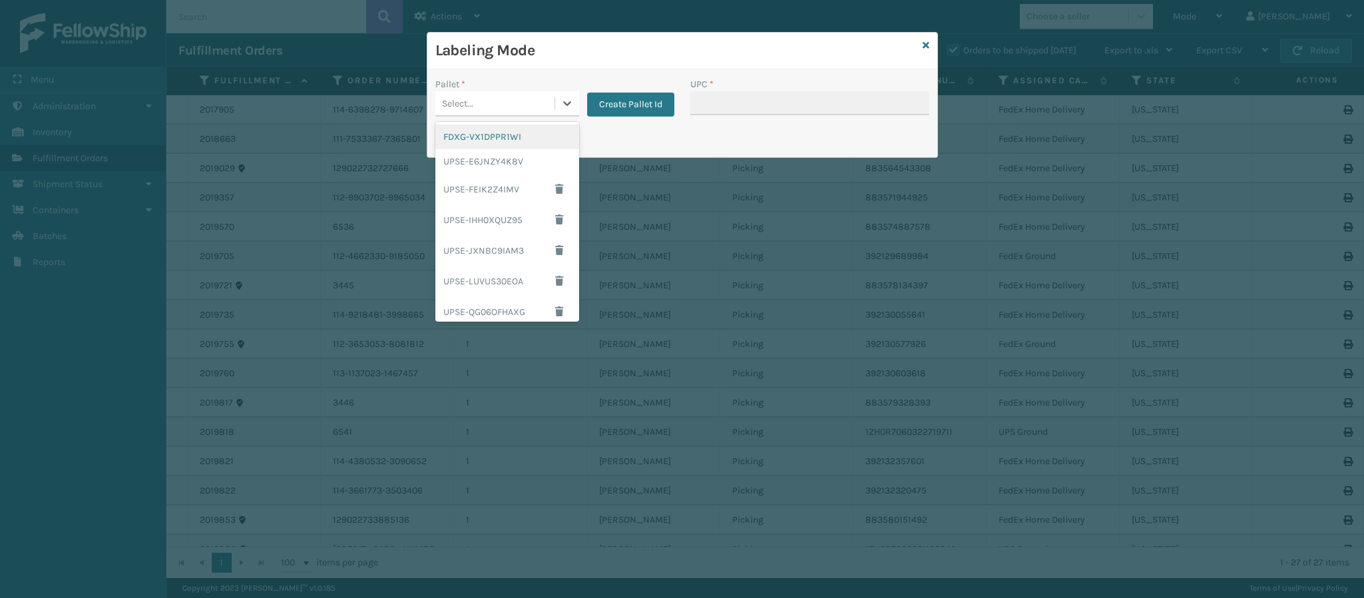
click at [513, 98] on div "Select..." at bounding box center [494, 104] width 119 height 22
click at [508, 136] on div "FDXG-VX1DPPR1WI" at bounding box center [507, 136] width 144 height 25
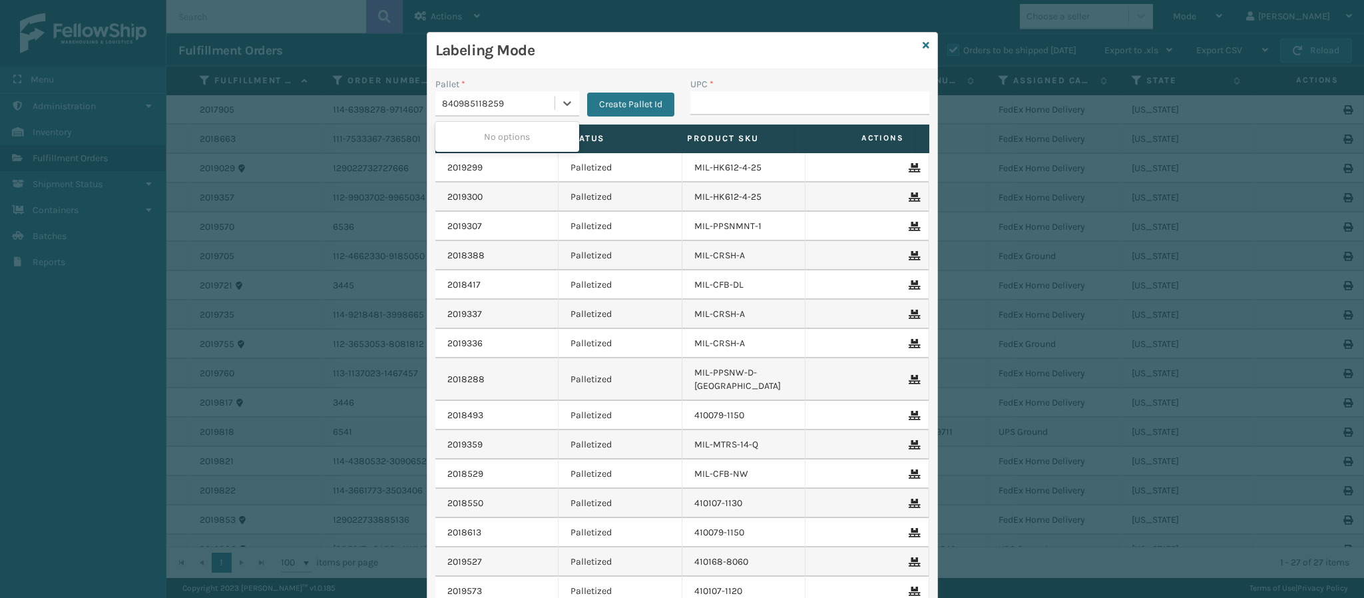
type input "840985118259"
click at [560, 100] on icon at bounding box center [566, 103] width 13 height 13
click at [519, 103] on div "FDXG-VX1DPPR1WI" at bounding box center [499, 104] width 114 height 14
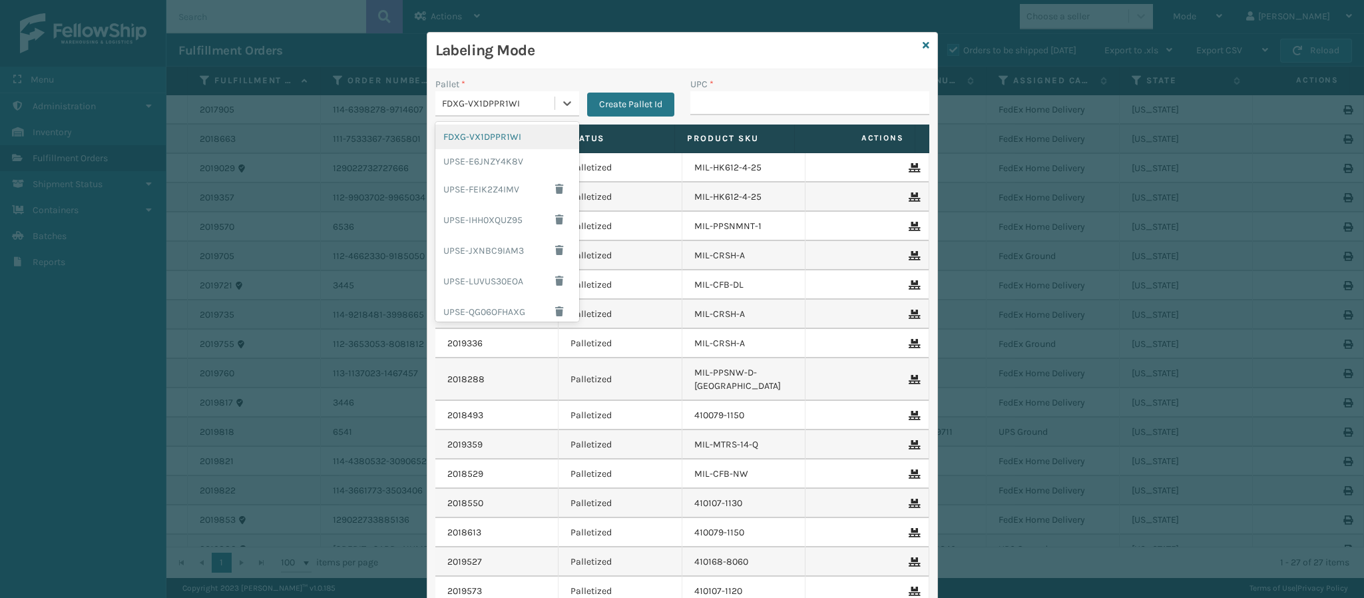
click at [505, 140] on div "FDXG-VX1DPPR1WI" at bounding box center [507, 136] width 144 height 25
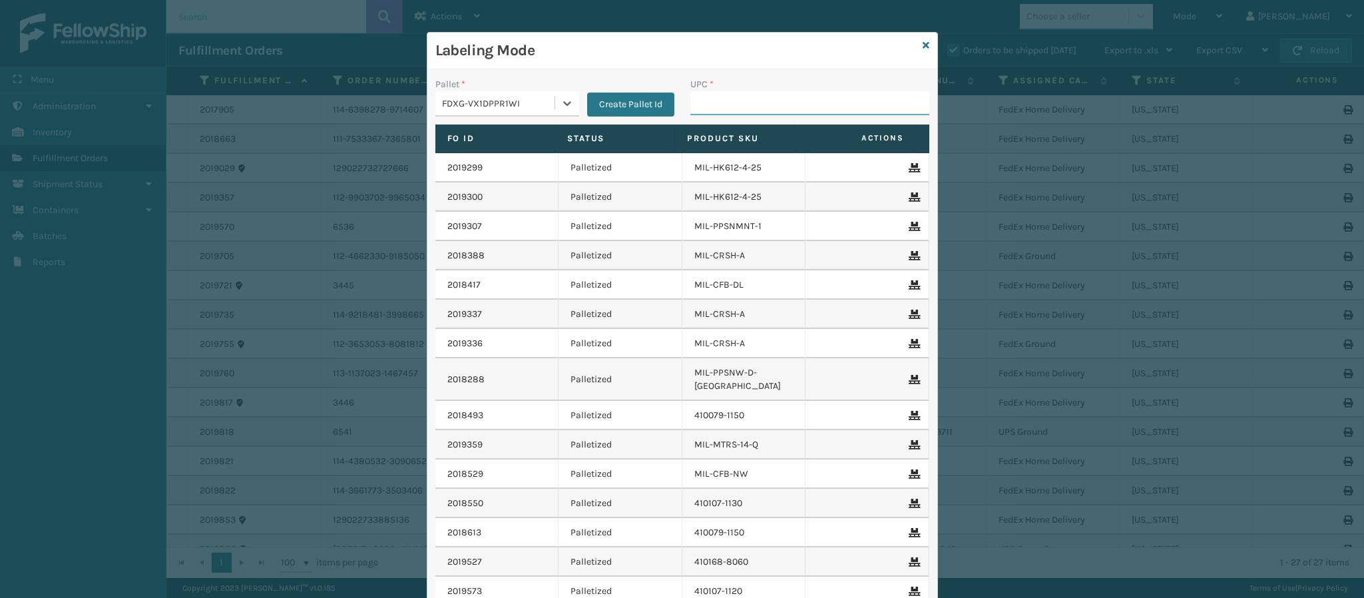
click at [774, 97] on input "UPC *" at bounding box center [809, 103] width 239 height 24
type input "840985118259"
type input "849986014010"
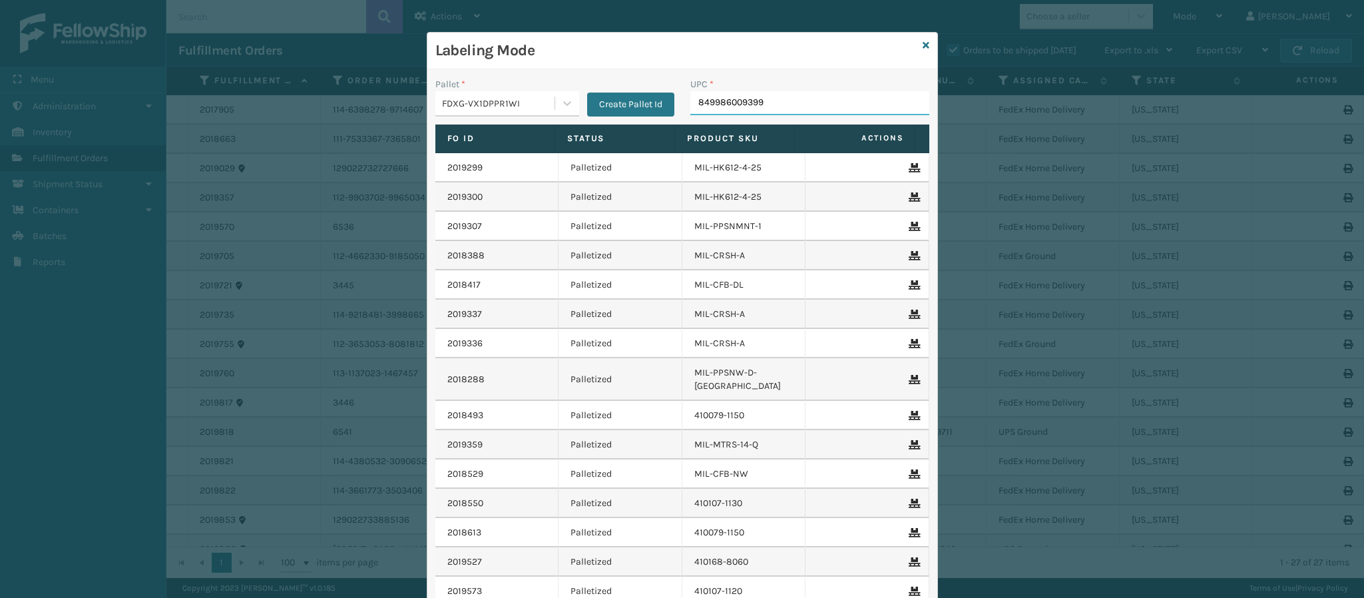
type input "849986009399"
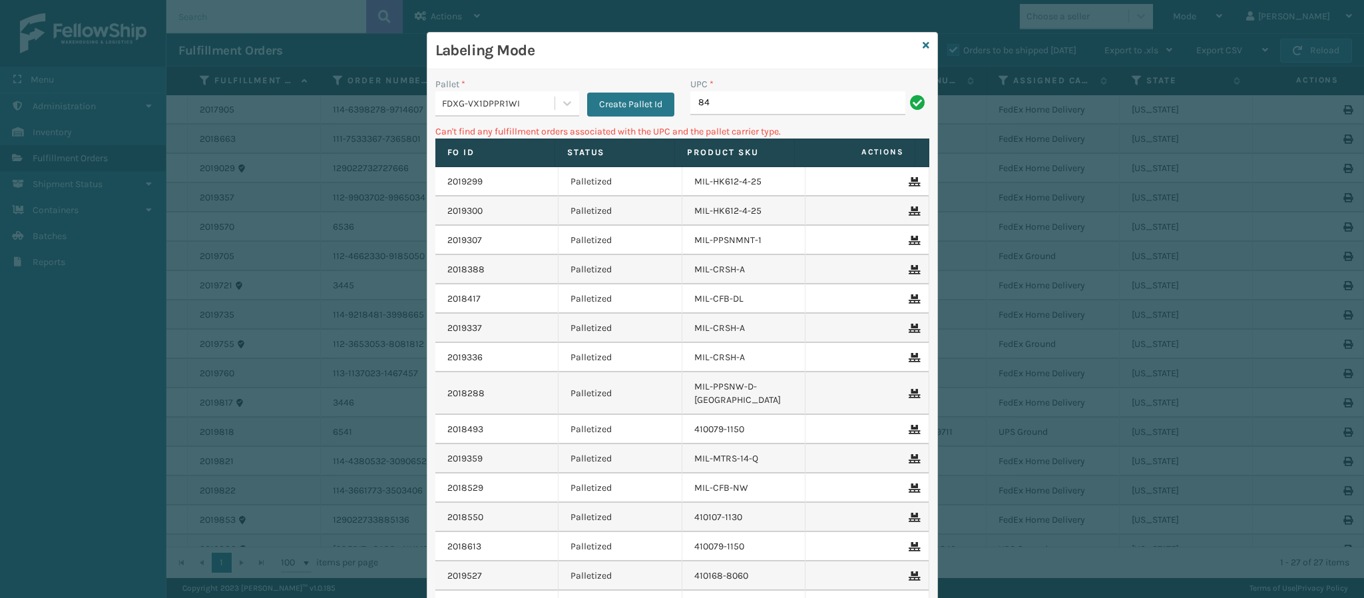
type input "8"
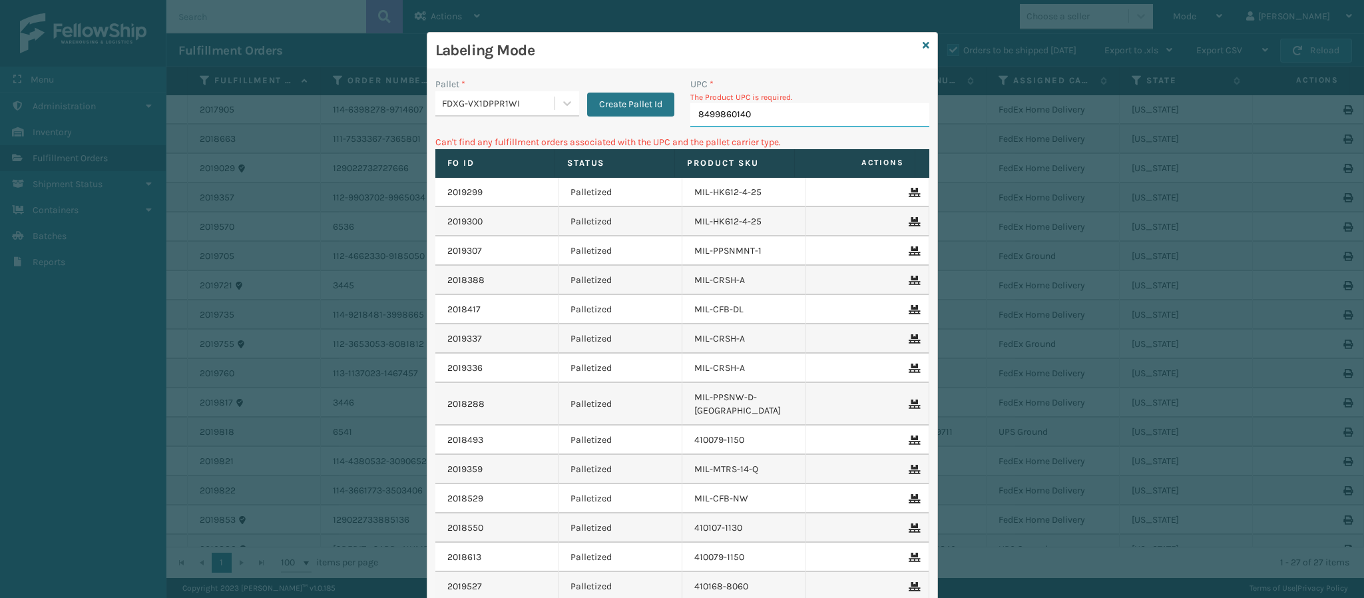
type input "84998601400"
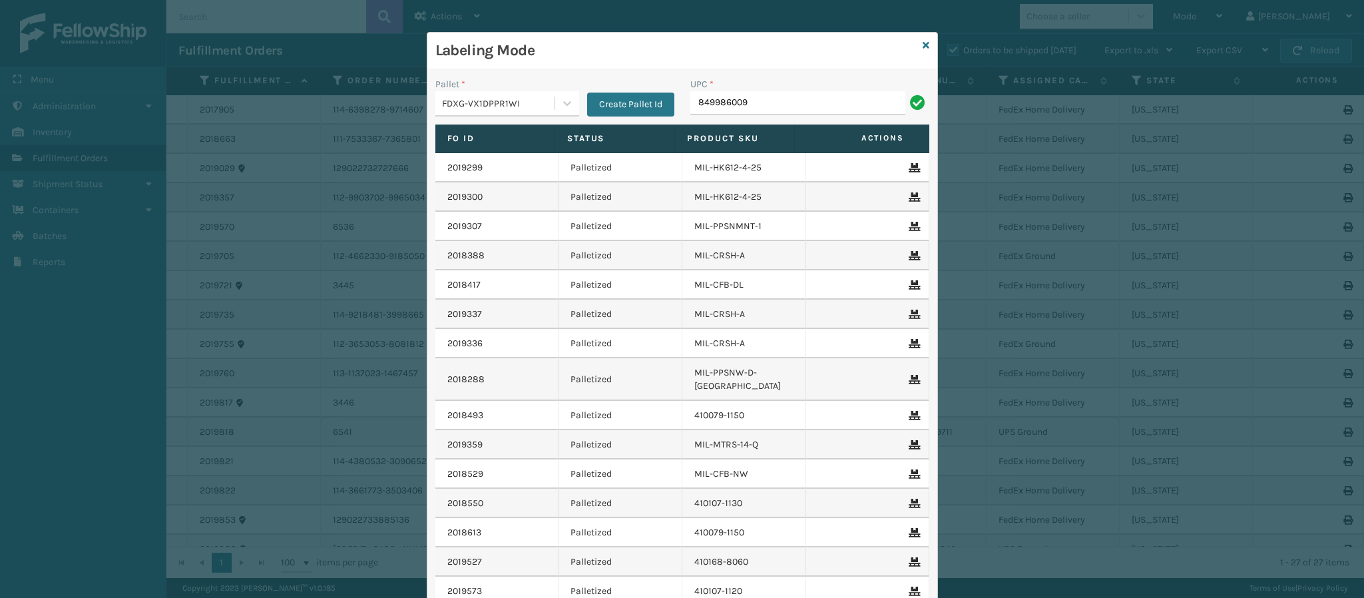
type input "8499860093"
type input "840985115852"
type input "840985126315"
click at [923, 46] on icon at bounding box center [926, 45] width 7 height 9
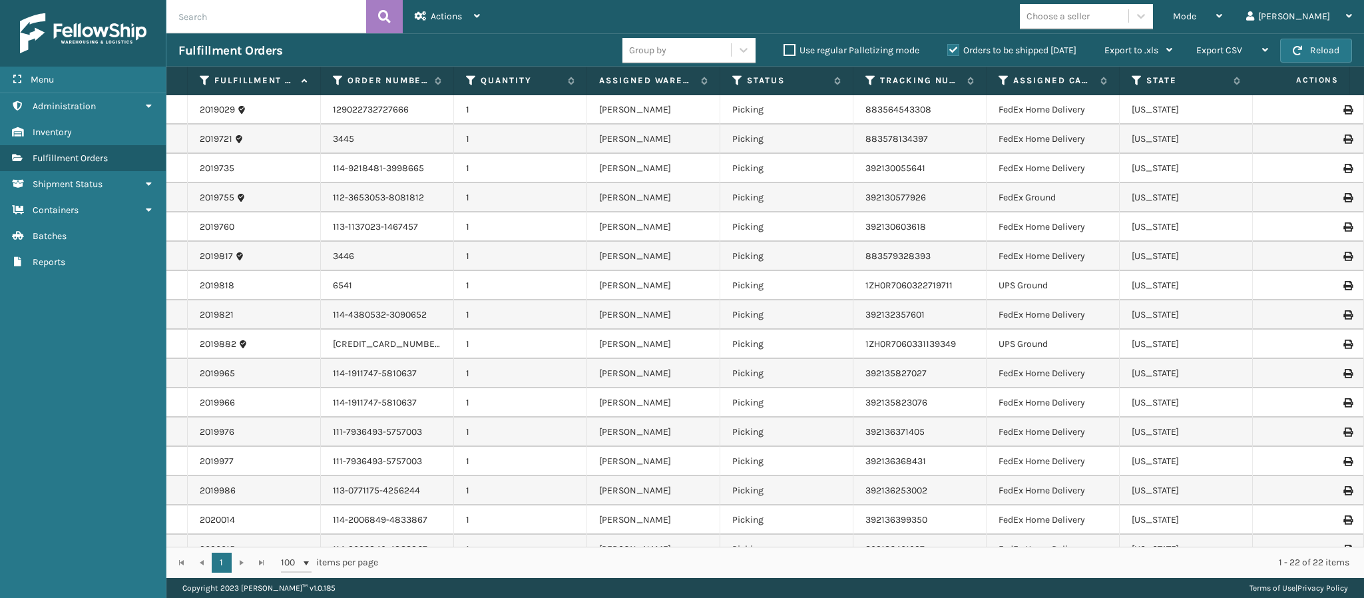
click at [1338, 210] on td at bounding box center [1314, 197] width 100 height 29
click at [1222, 23] on div "Mode" at bounding box center [1197, 16] width 49 height 33
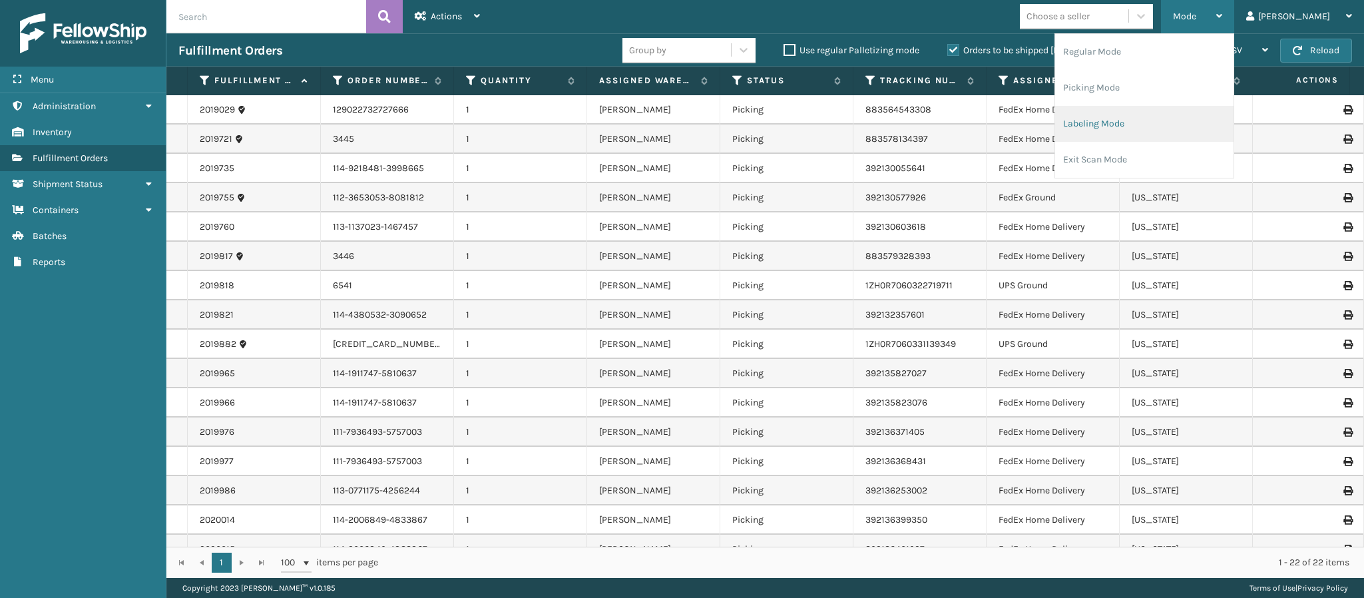
click at [1197, 126] on li "Labeling Mode" at bounding box center [1144, 124] width 178 height 36
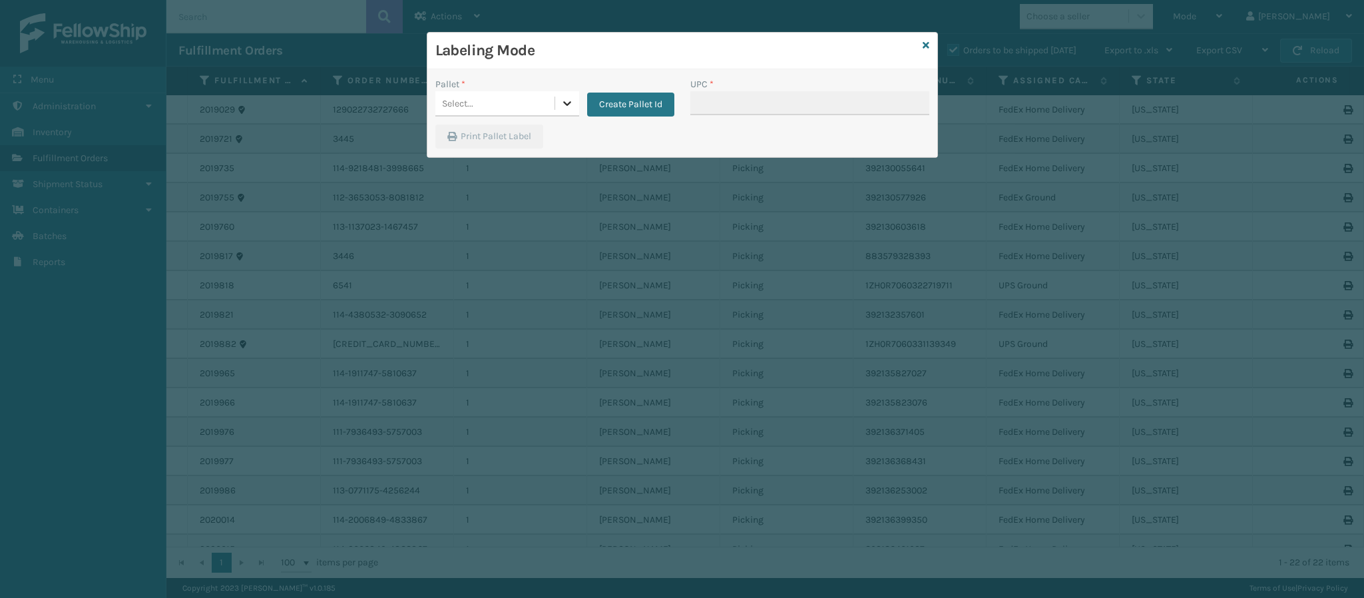
click at [566, 107] on icon at bounding box center [566, 103] width 13 height 13
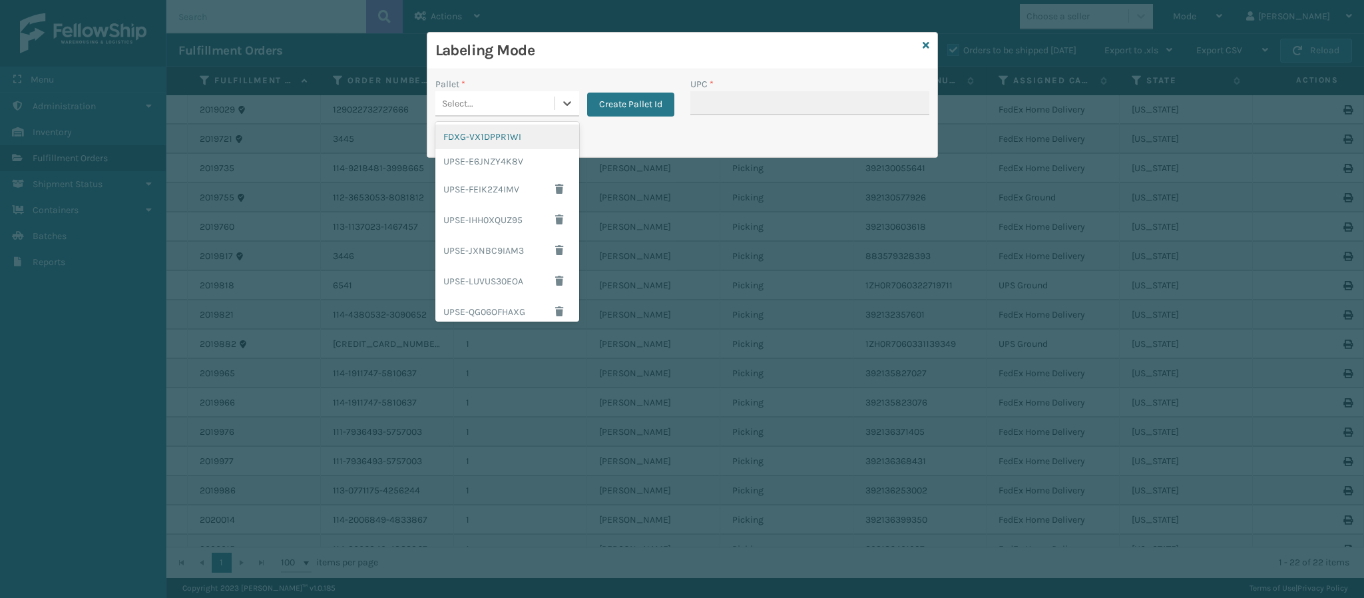
click at [526, 142] on div "FDXG-VX1DPPR1WI" at bounding box center [507, 136] width 144 height 25
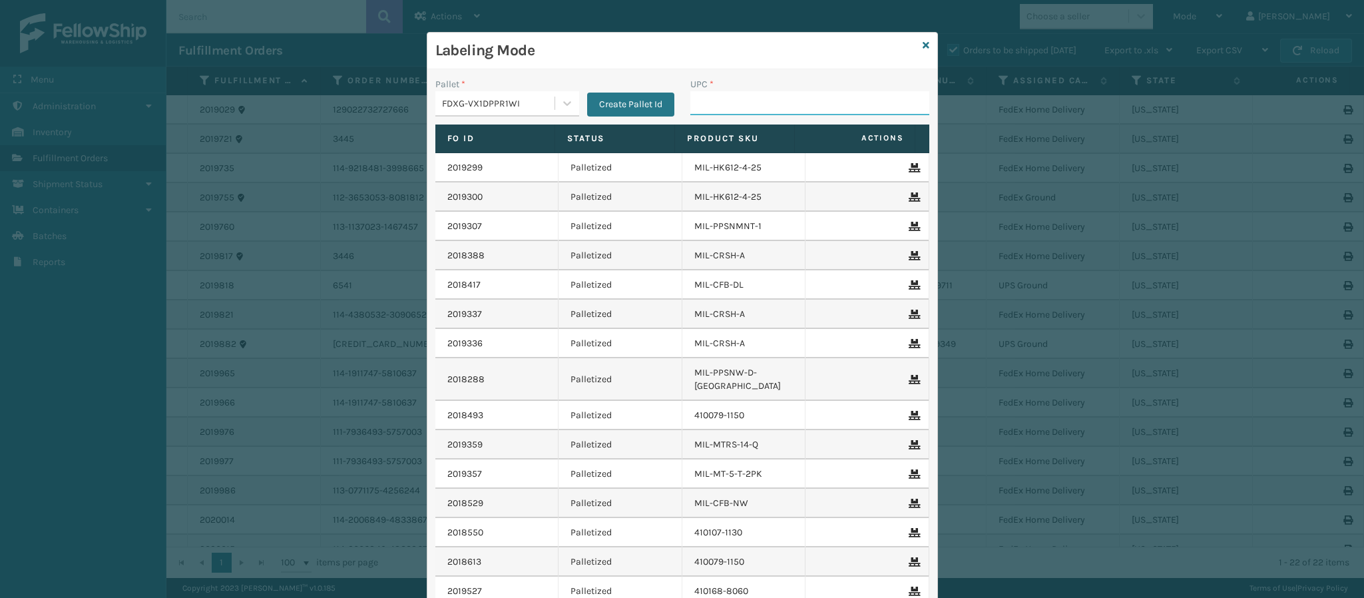
click at [746, 101] on input "UPC *" at bounding box center [809, 103] width 239 height 24
type input "840985118310"
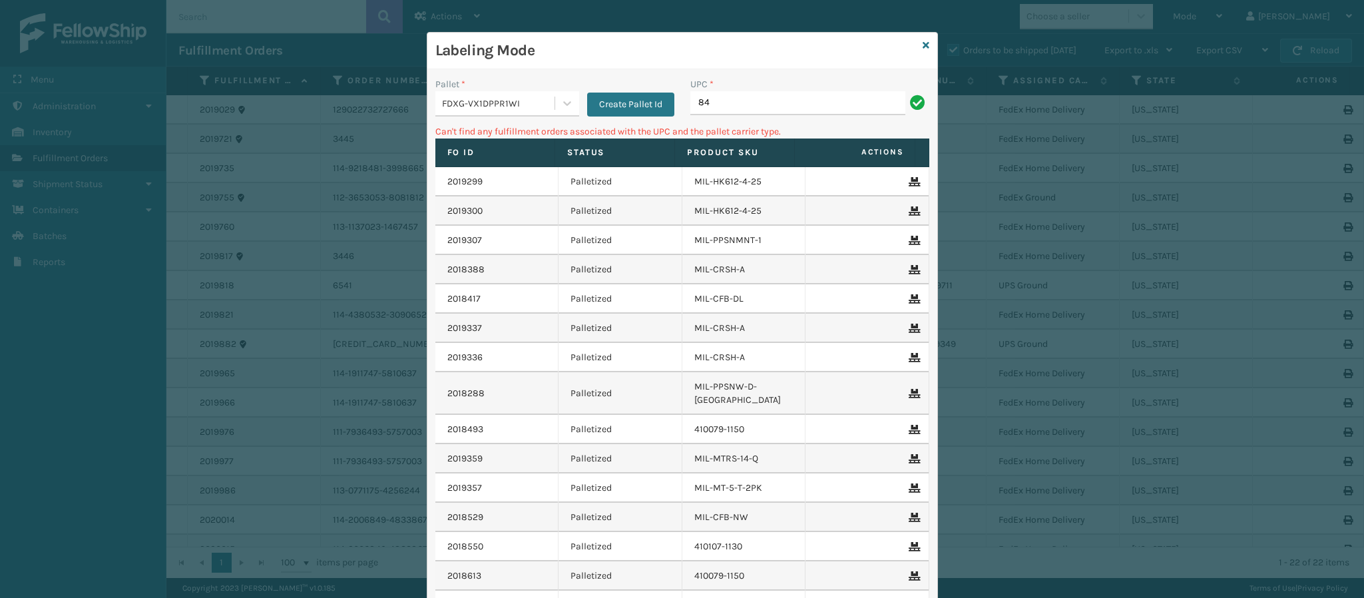
type input "8"
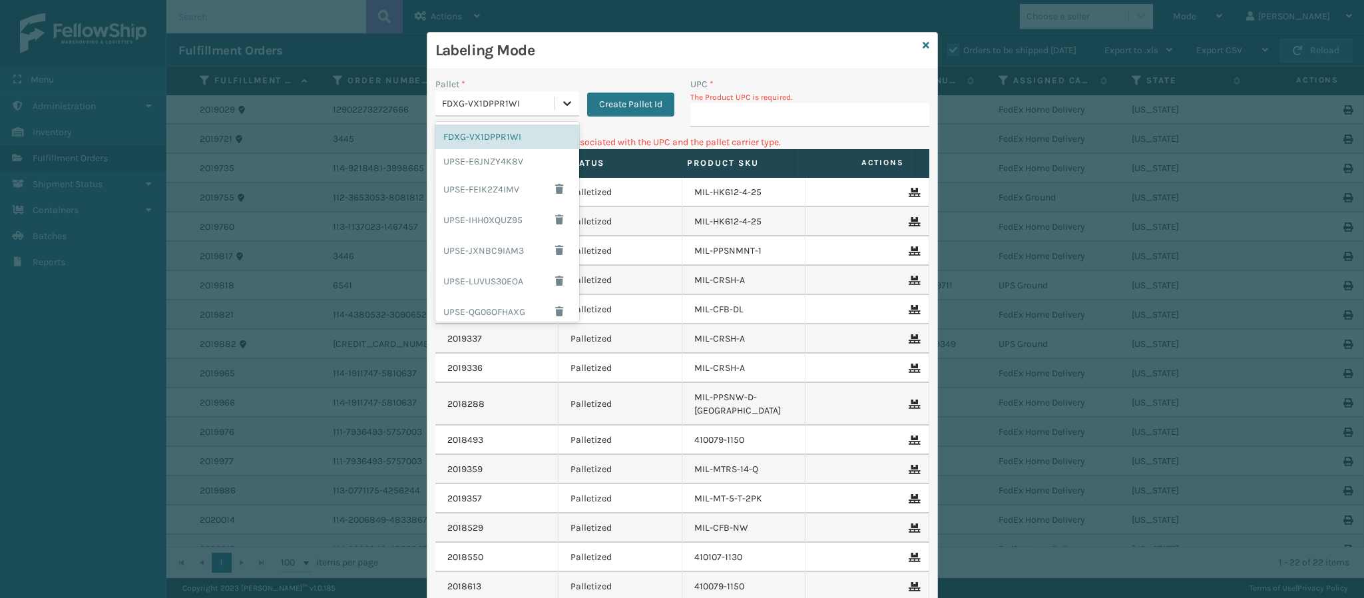
click at [561, 105] on icon at bounding box center [566, 103] width 13 height 13
drag, startPoint x: 494, startPoint y: 304, endPoint x: 580, endPoint y: 242, distance: 105.5
click at [495, 304] on div "UPSG-HWSOOR1AD3" at bounding box center [507, 307] width 144 height 25
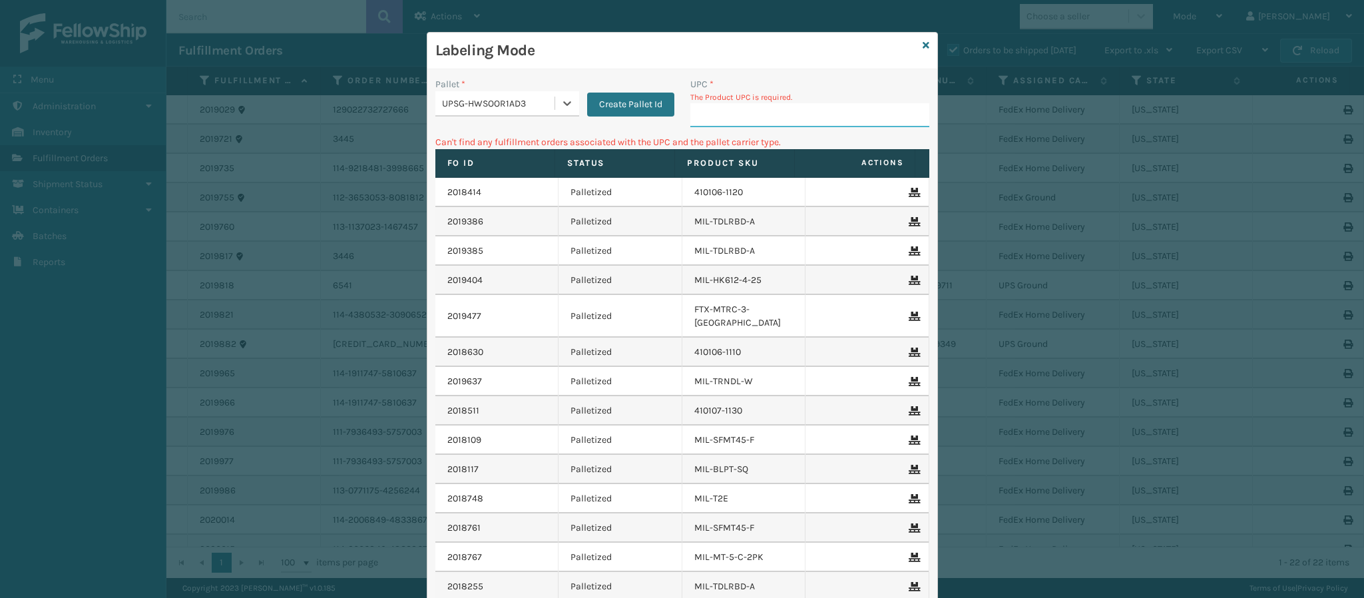
click at [708, 106] on input "UPC *" at bounding box center [809, 115] width 239 height 24
type input "840985118310"
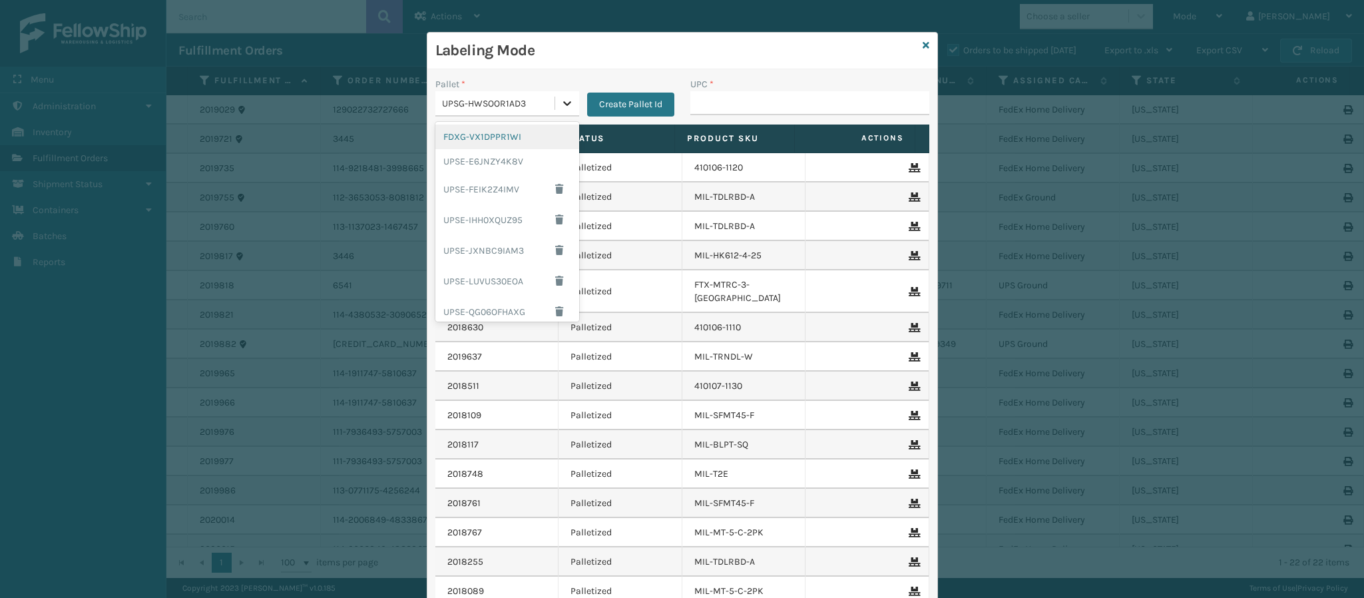
click at [560, 106] on icon at bounding box center [566, 103] width 13 height 13
click at [504, 132] on div "FDXG-VX1DPPR1WI" at bounding box center [507, 136] width 144 height 25
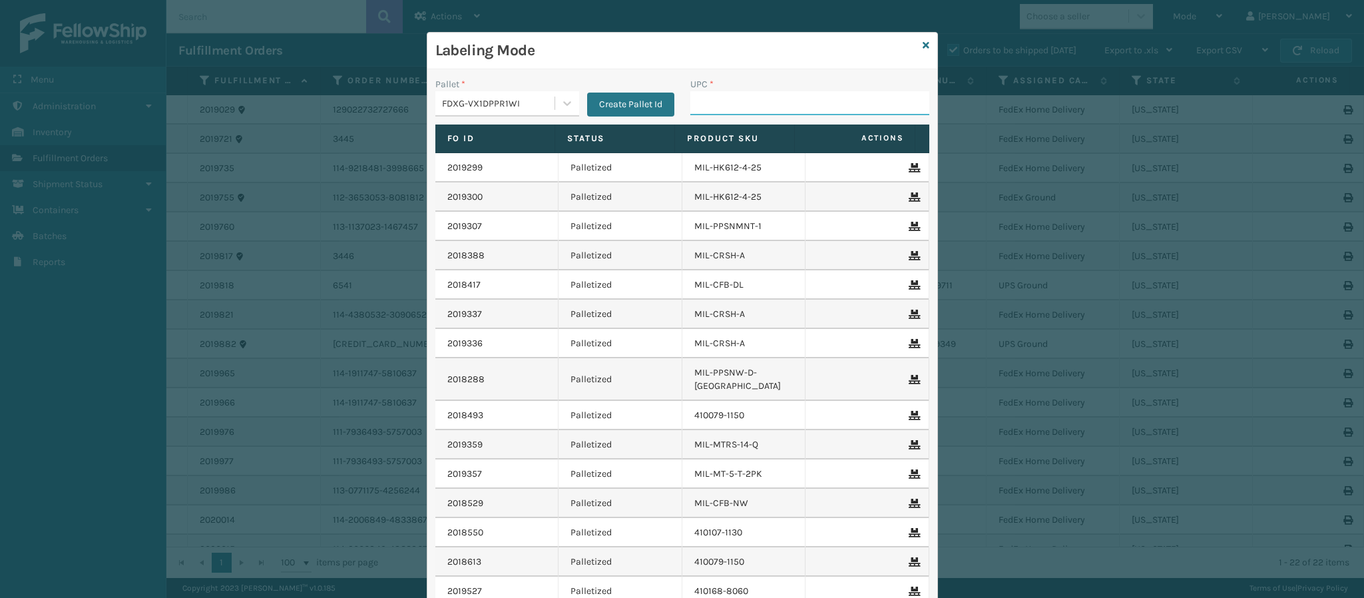
click at [779, 106] on input "UPC *" at bounding box center [809, 103] width 239 height 24
type input "8409851158"
type input "849986033899"
type input "840985118686"
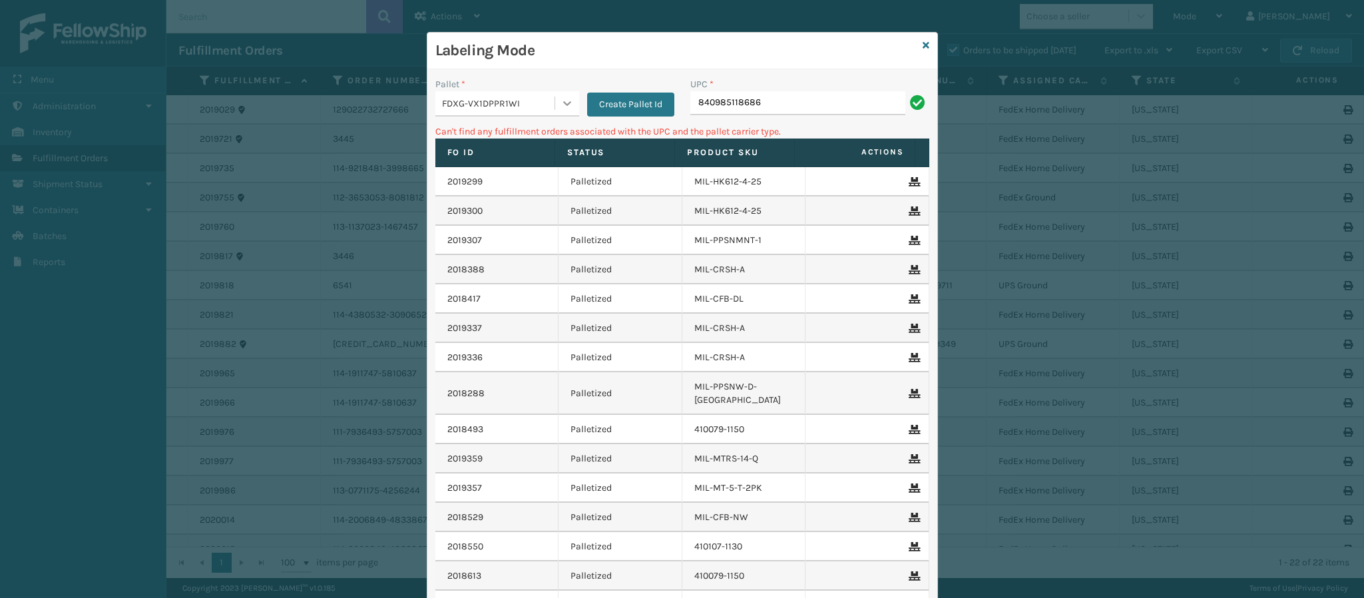
click at [562, 106] on icon at bounding box center [566, 103] width 13 height 13
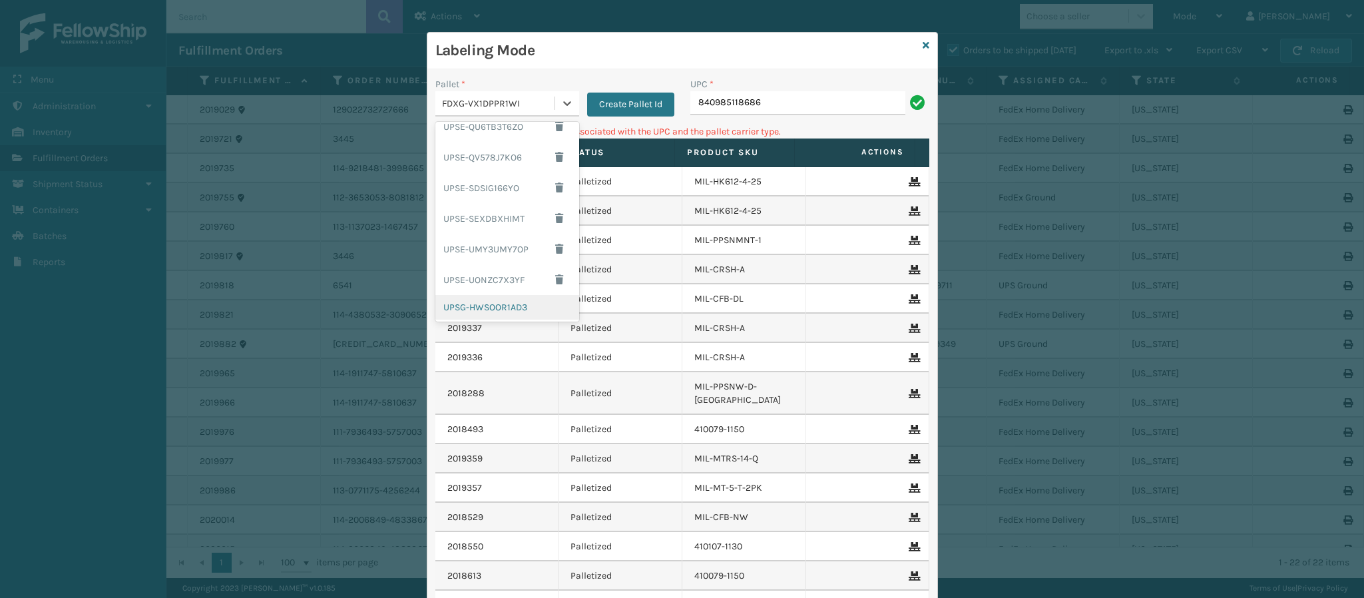
click at [508, 308] on div "UPSG-HWSOOR1AD3" at bounding box center [507, 307] width 144 height 25
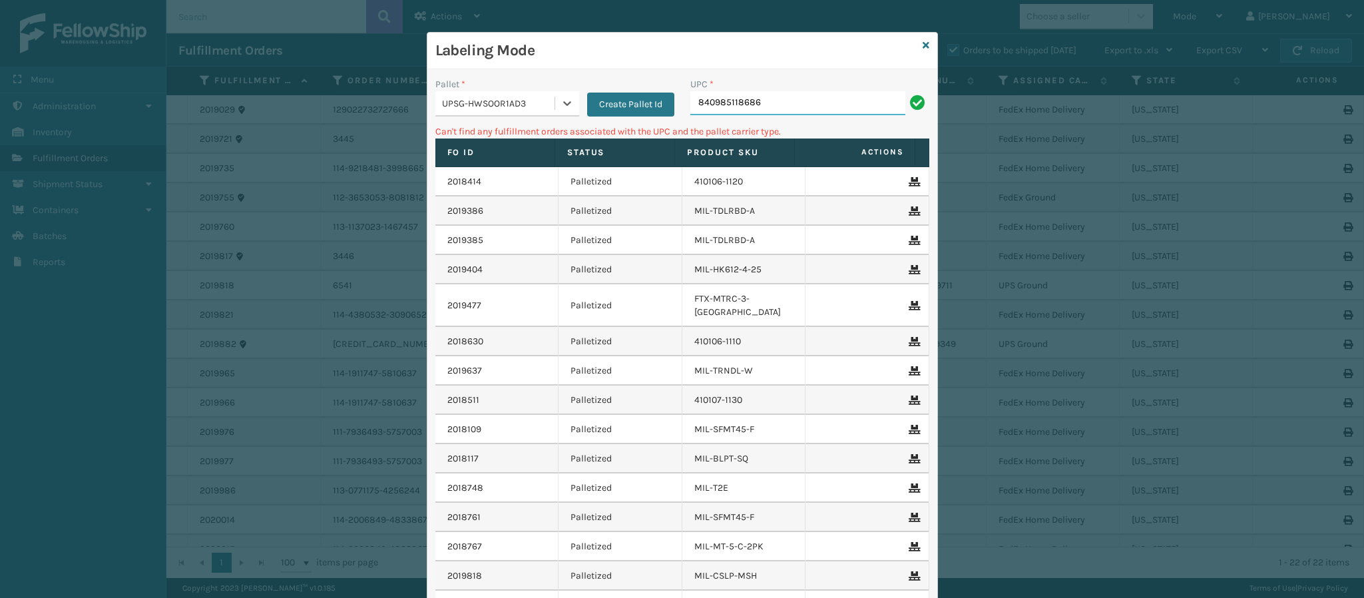
click at [763, 108] on input "840985118686" at bounding box center [797, 103] width 215 height 24
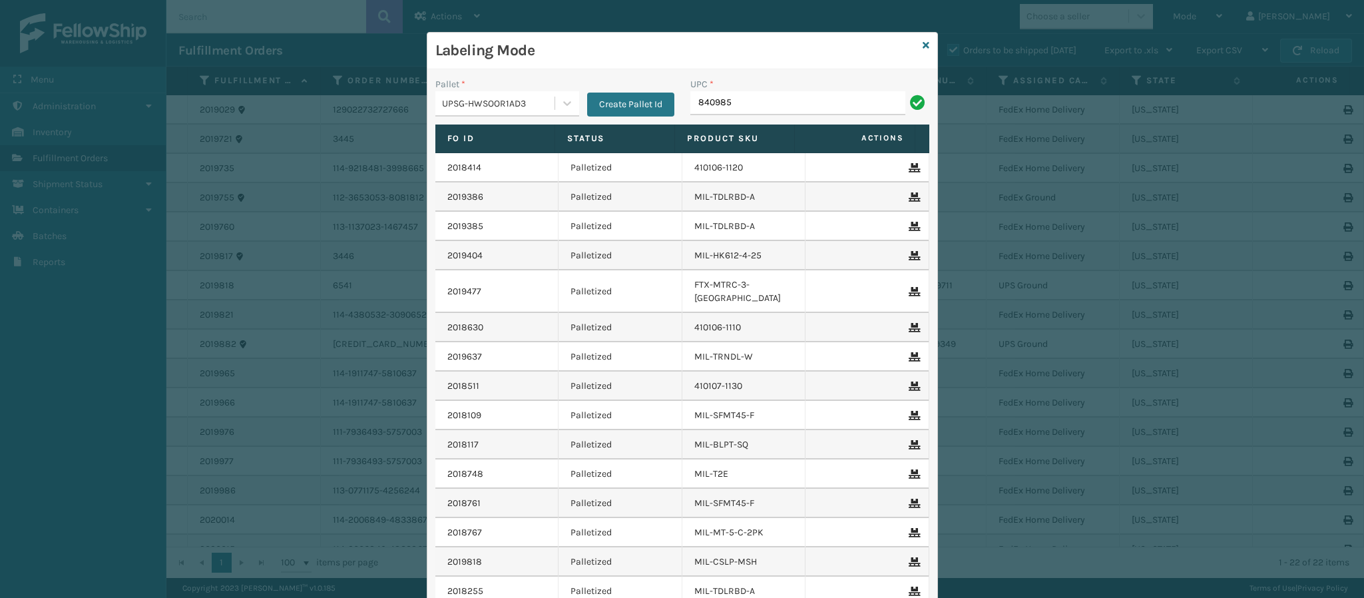
type input "8409851"
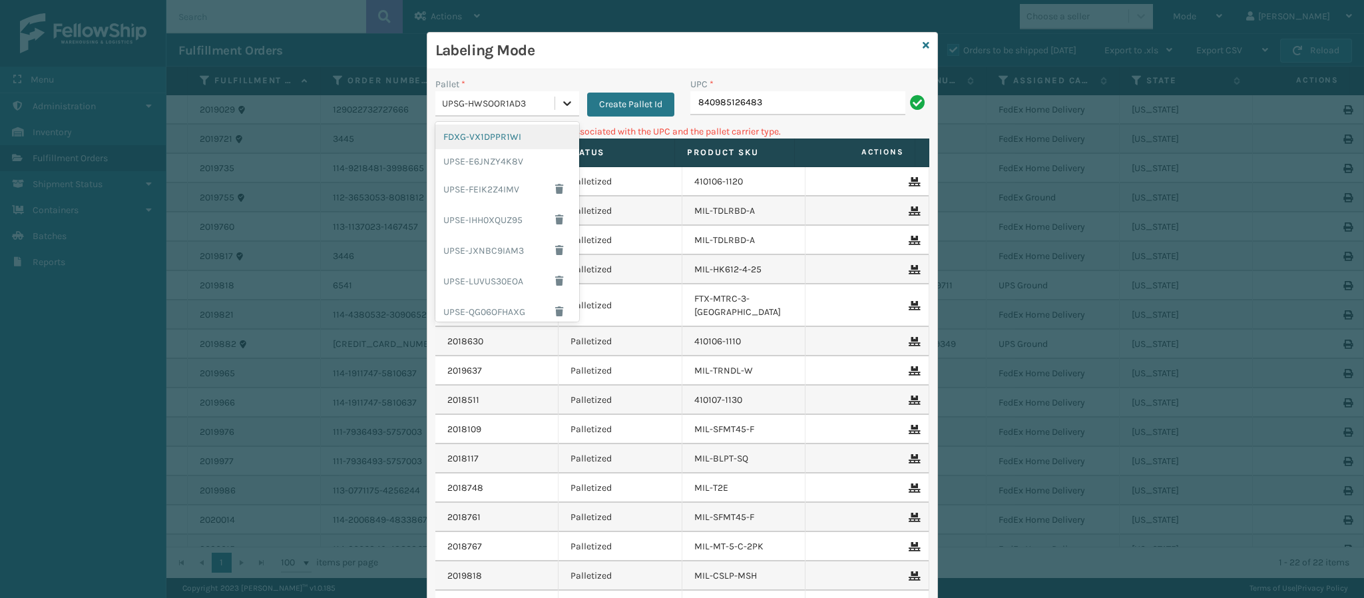
click at [563, 104] on icon at bounding box center [566, 103] width 13 height 13
click at [500, 142] on div "FDXG-VX1DPPR1WI" at bounding box center [507, 136] width 144 height 25
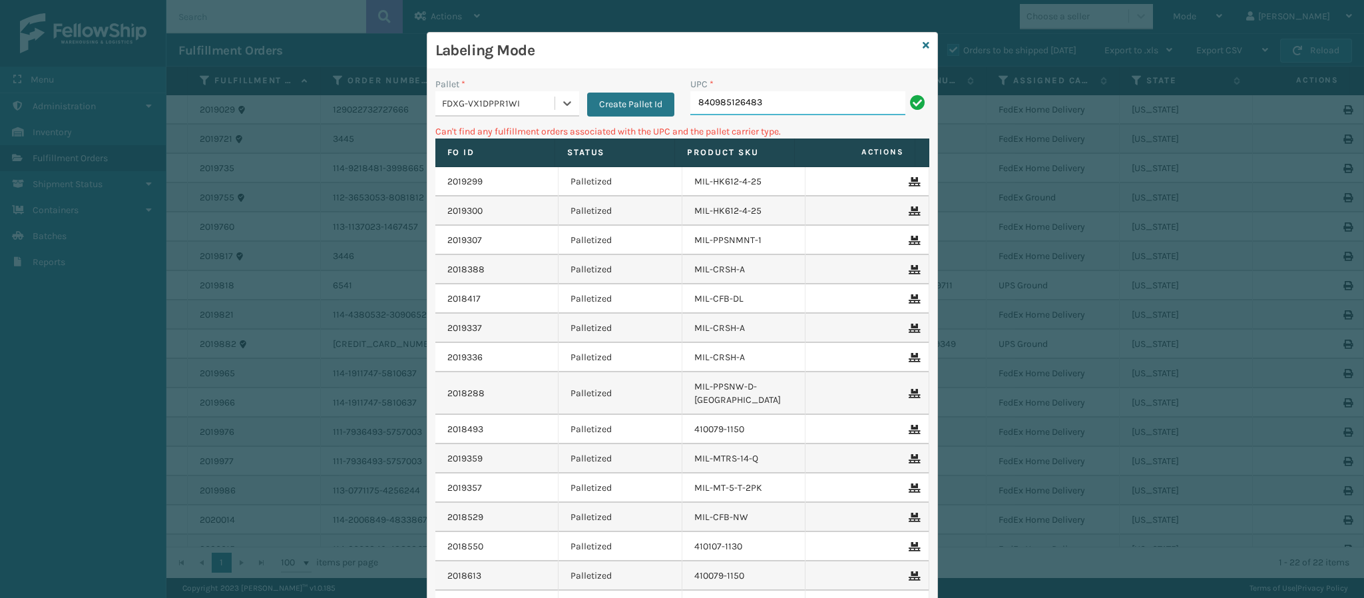
click at [768, 105] on input "840985126483" at bounding box center [797, 103] width 215 height 24
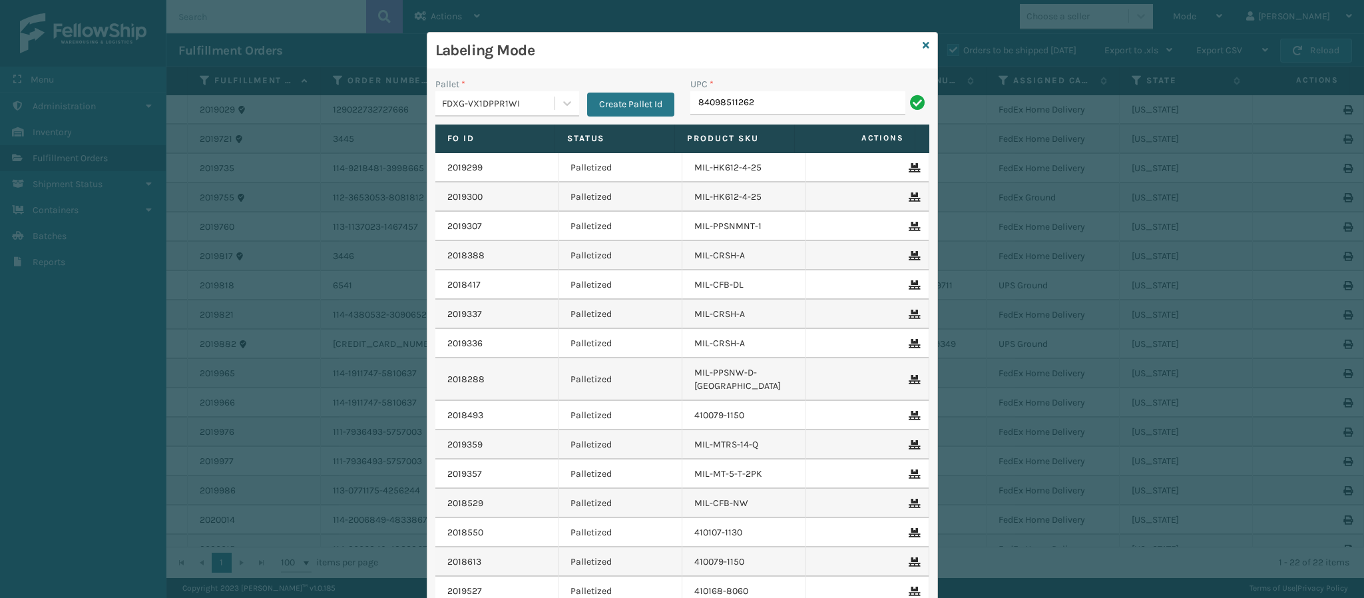
type input "840985112622"
type input "8409851126"
type input "840985126353"
click at [923, 44] on icon at bounding box center [926, 45] width 7 height 9
